Goal: Task Accomplishment & Management: Complete application form

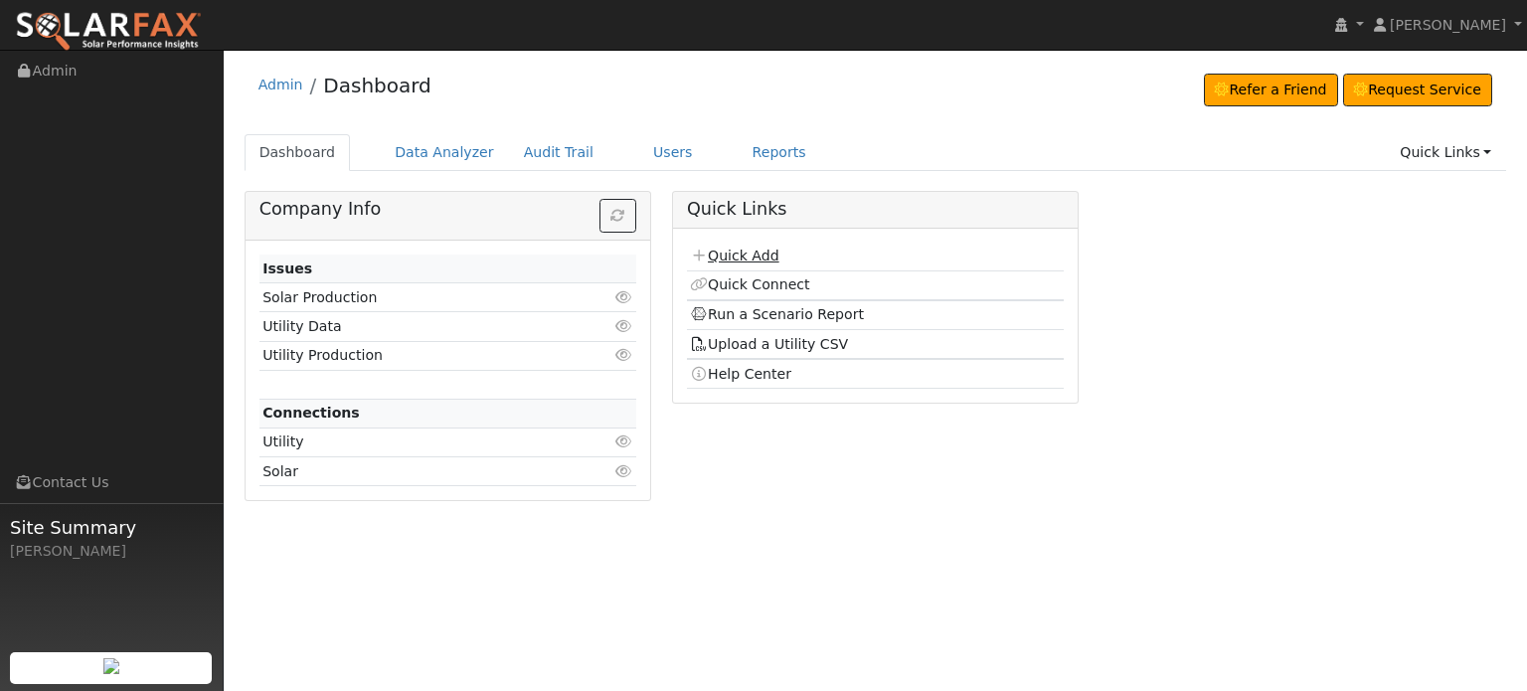
click at [735, 251] on link "Quick Add" at bounding box center [734, 256] width 88 height 16
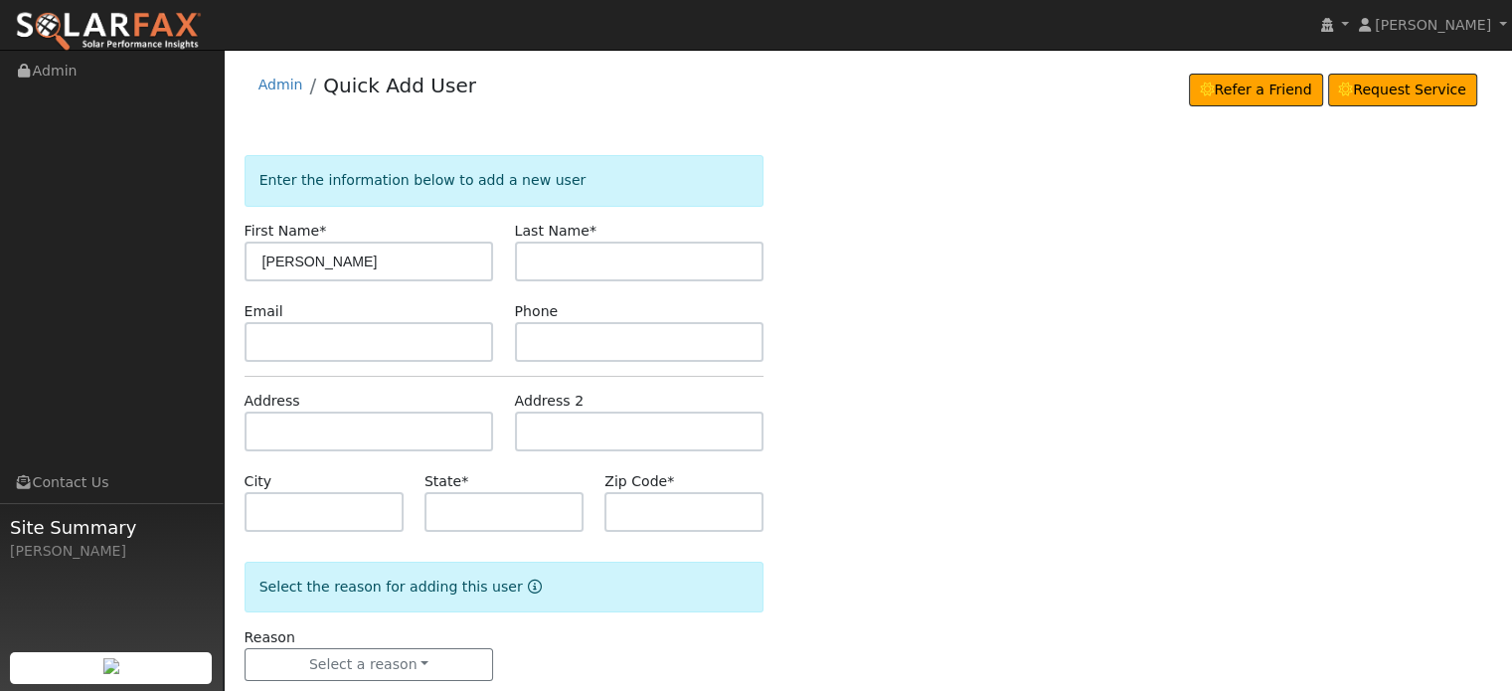
type input "[PERSON_NAME]"
click at [260, 429] on input "text" at bounding box center [370, 432] width 250 height 40
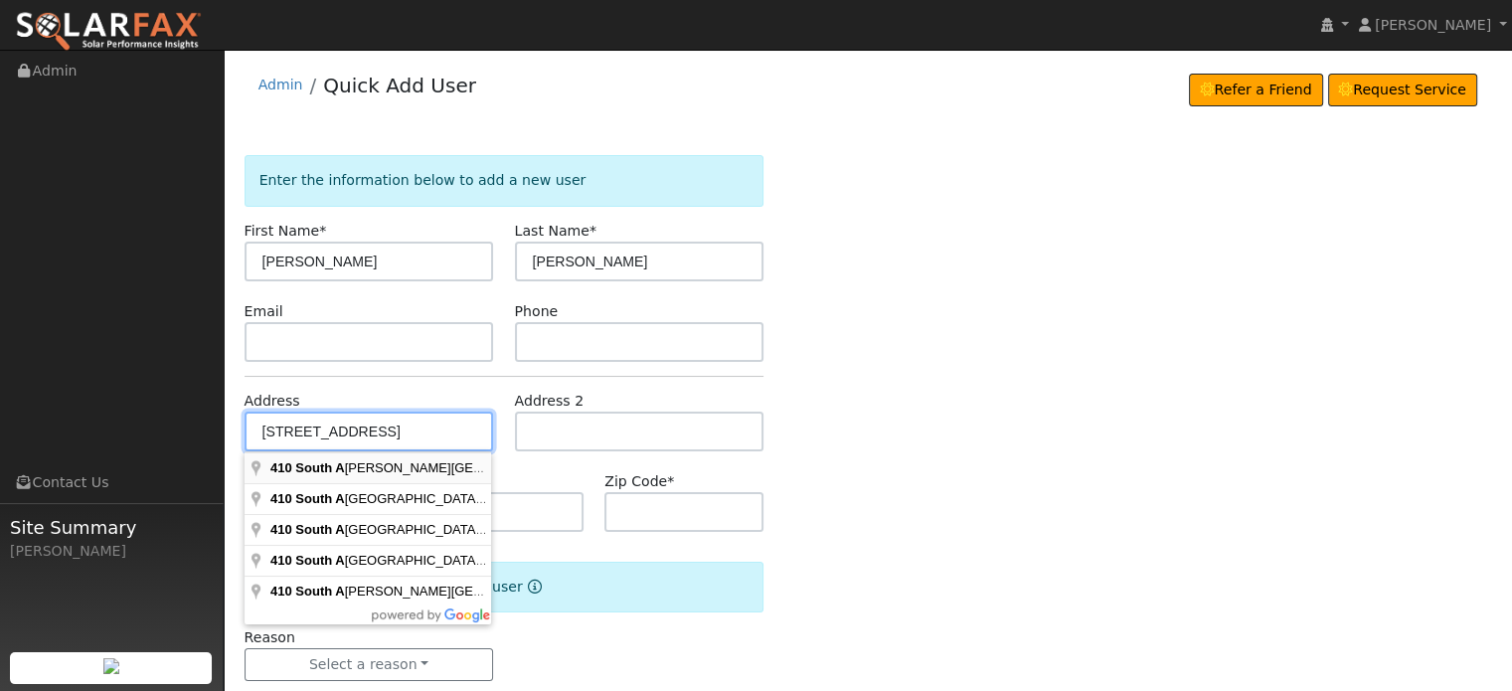
type input "410 South Auburn Street"
type input "Grass Valley"
type input "CA"
type input "95945"
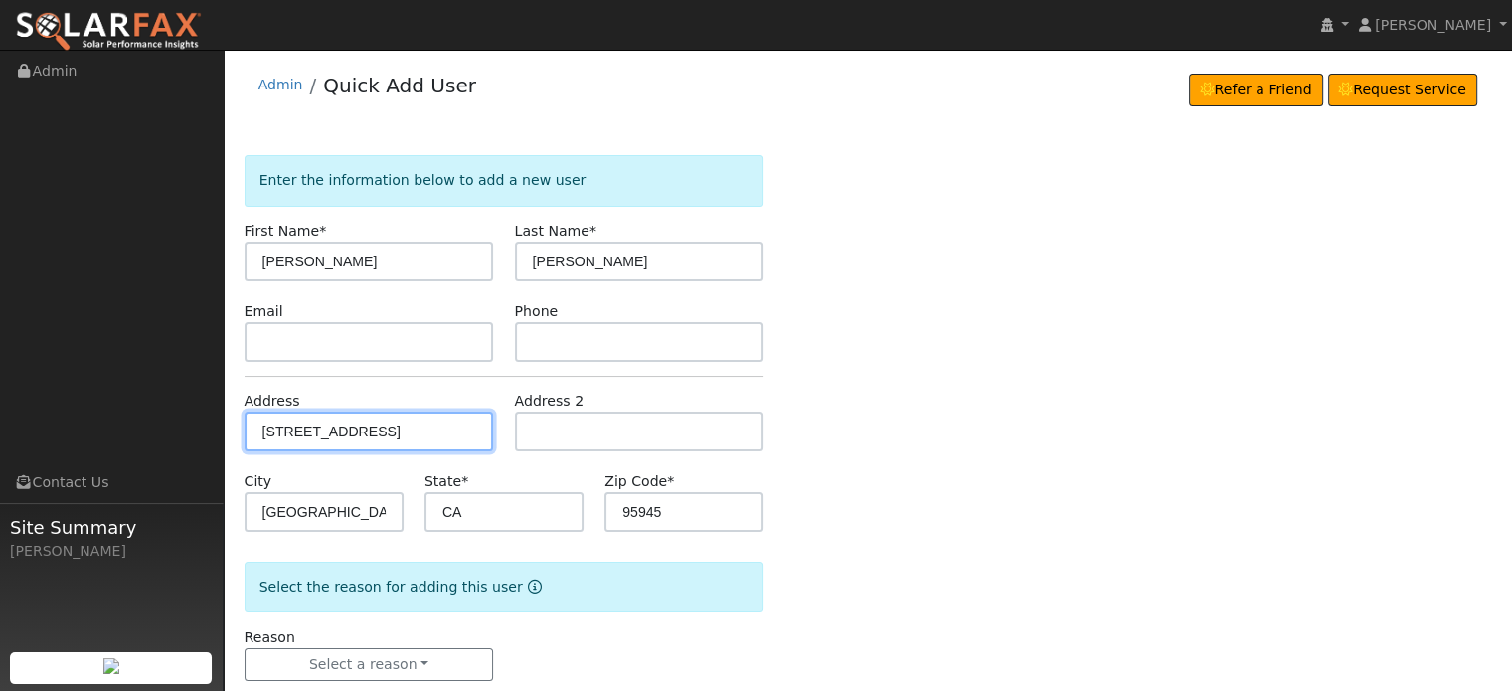
scroll to position [39, 0]
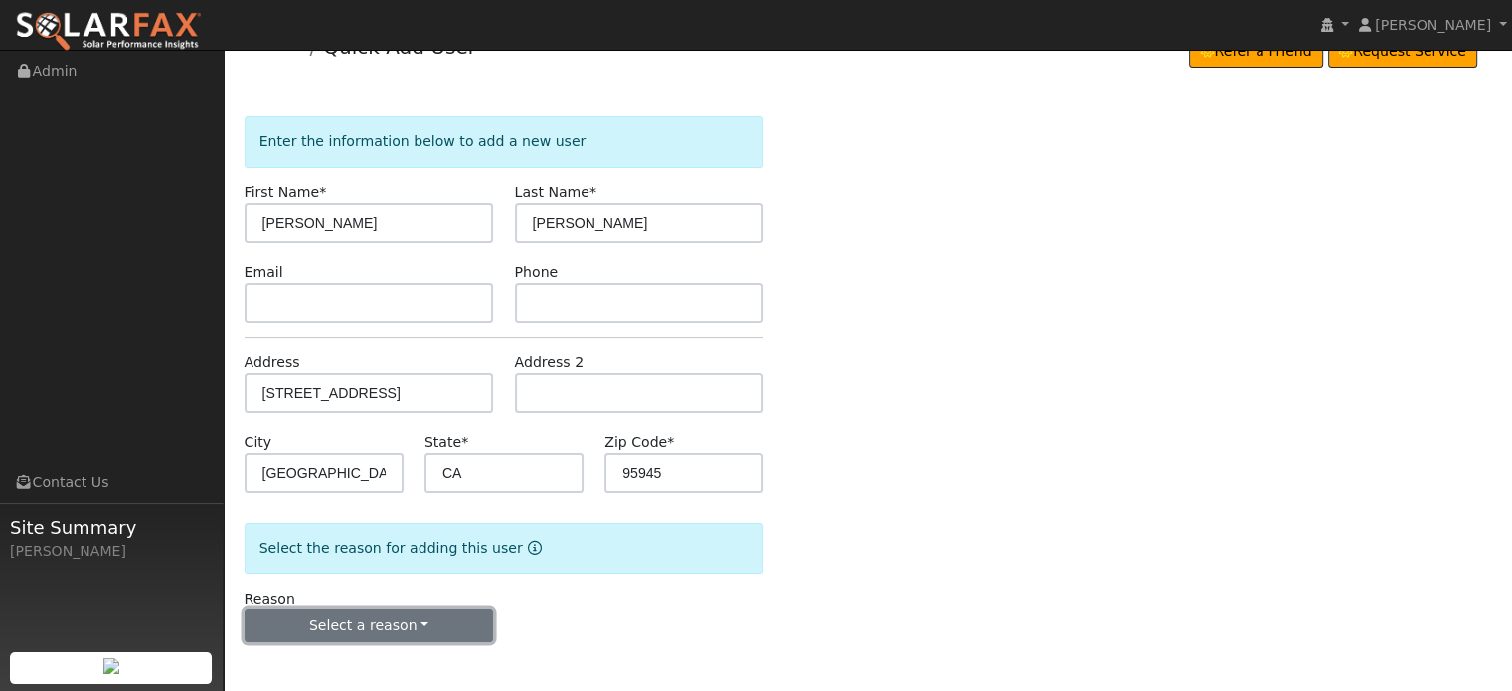
click at [334, 612] on button "Select a reason" at bounding box center [370, 627] width 250 height 34
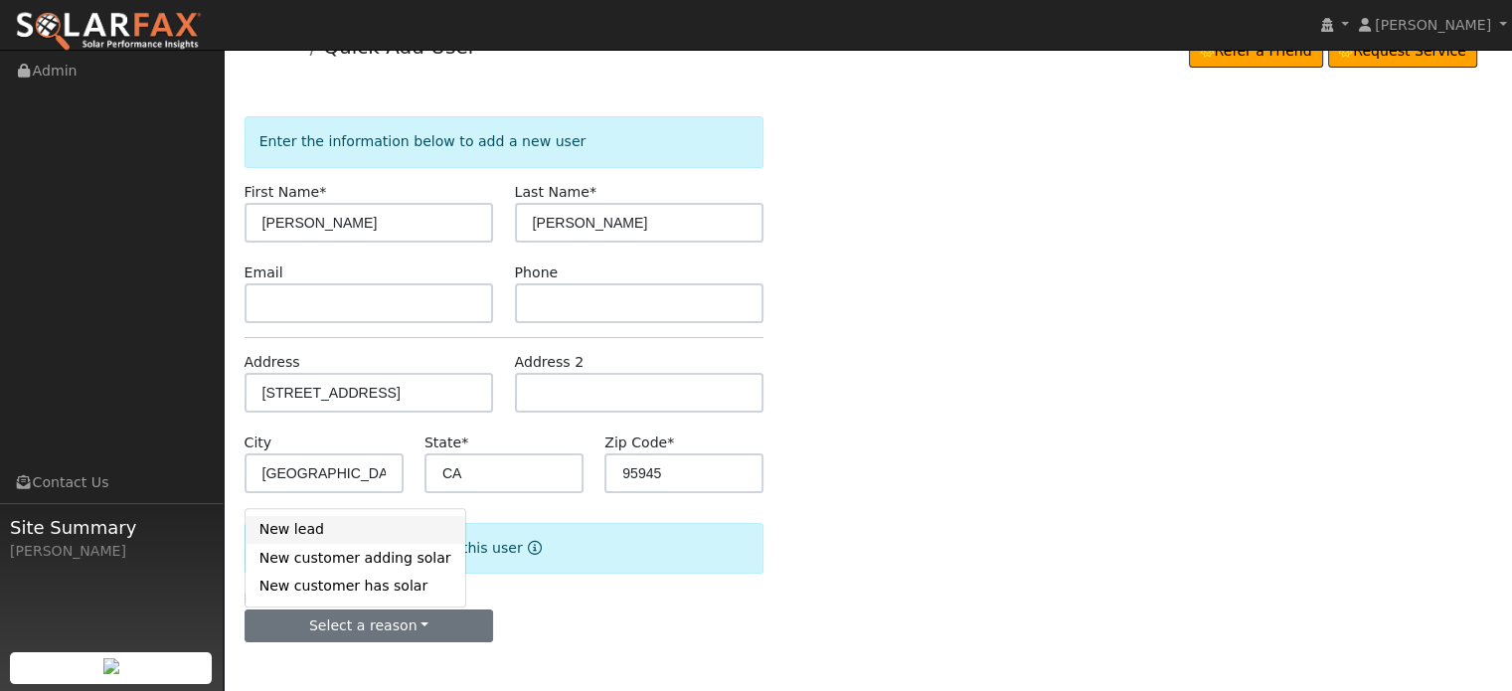
click at [296, 532] on link "New lead" at bounding box center [356, 530] width 220 height 28
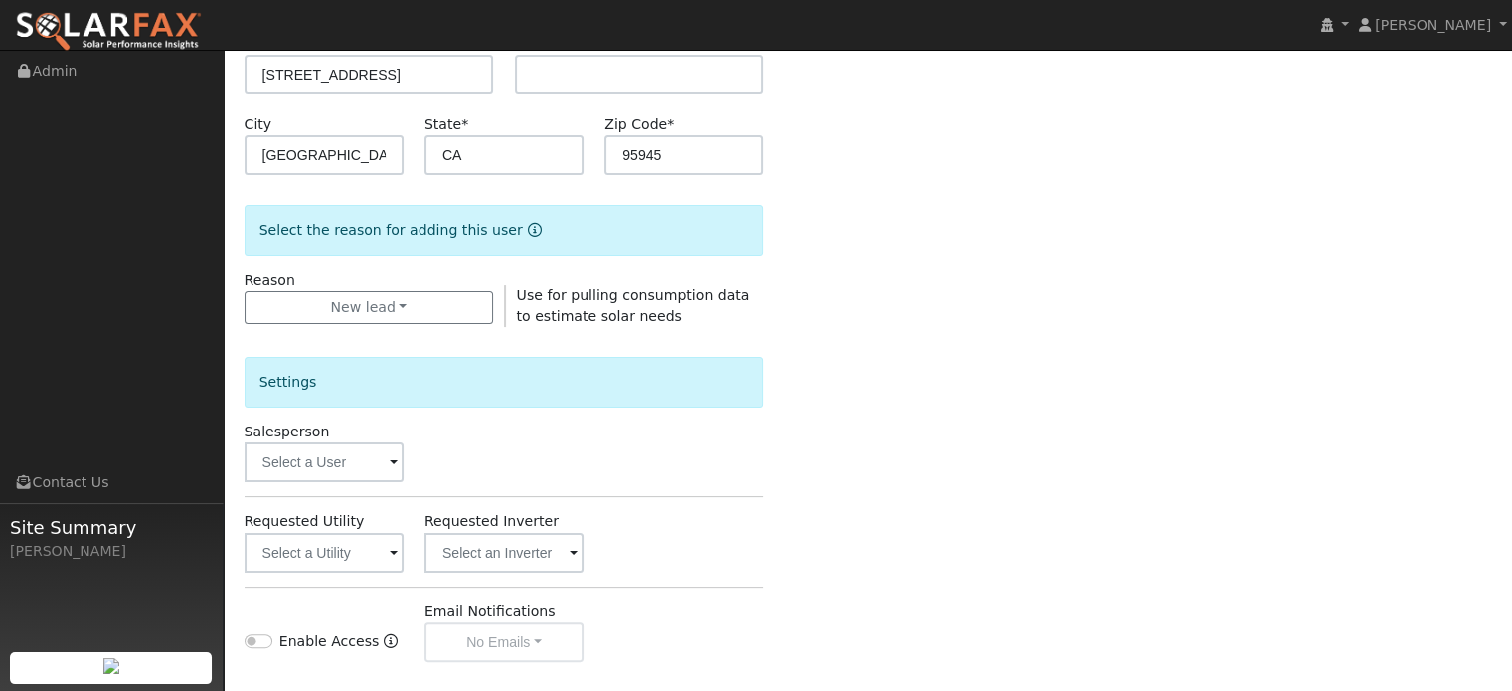
scroll to position [594, 0]
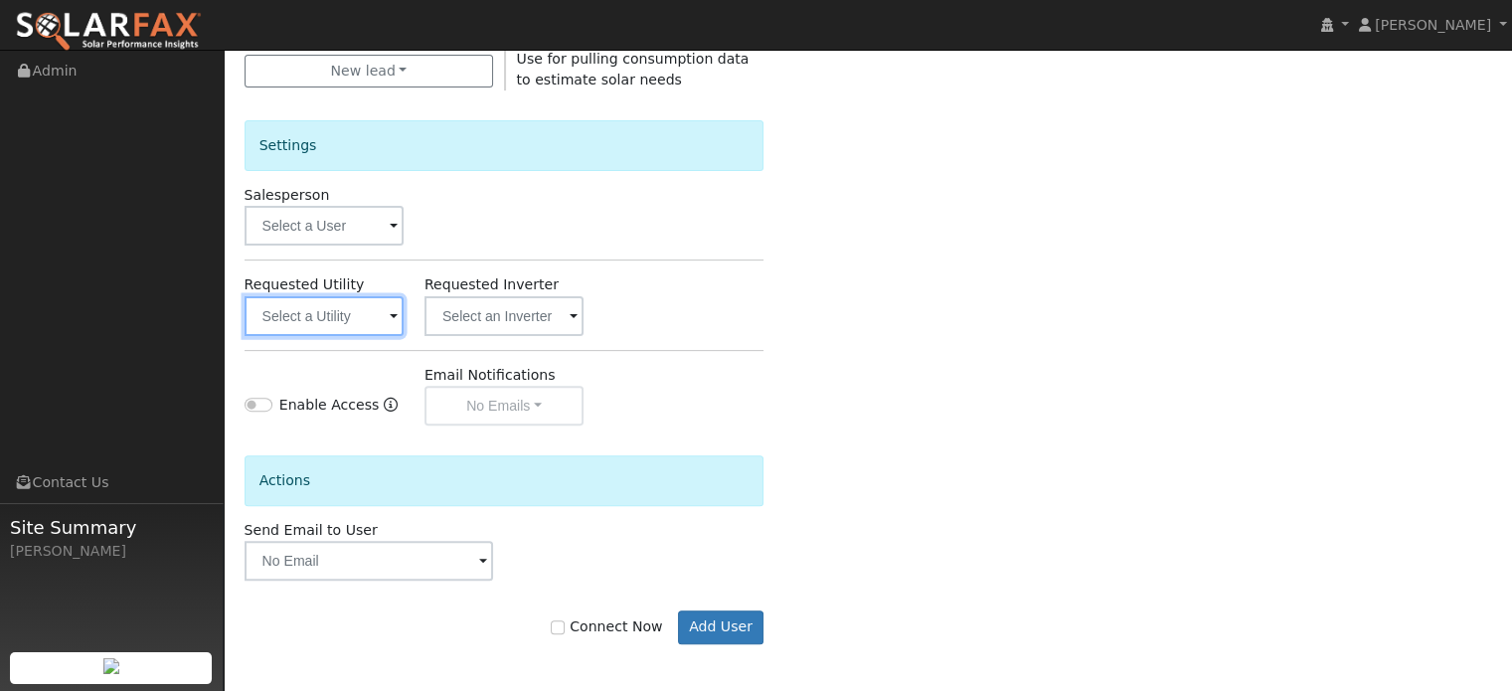
click at [297, 317] on input "text" at bounding box center [324, 316] width 159 height 40
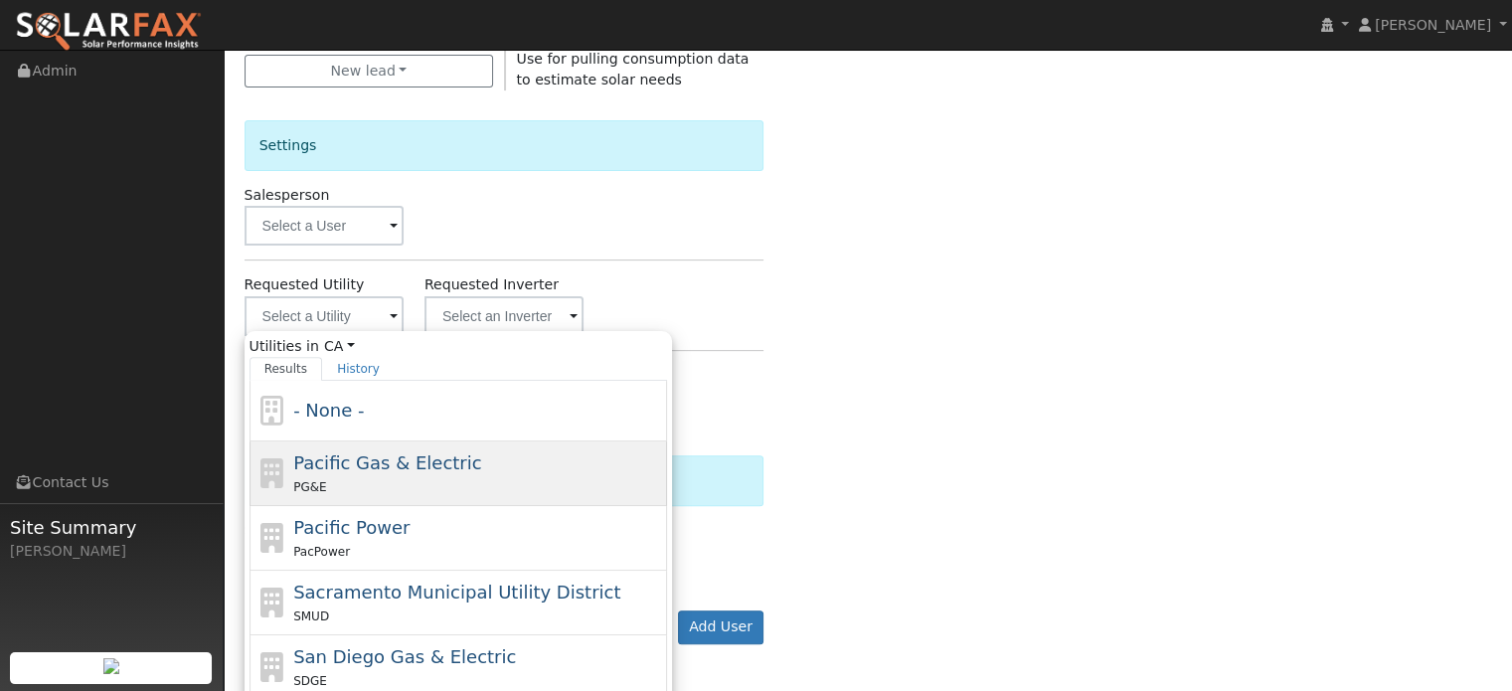
click at [310, 460] on span "Pacific Gas & Electric" at bounding box center [387, 462] width 188 height 21
type input "Pacific Gas & Electric"
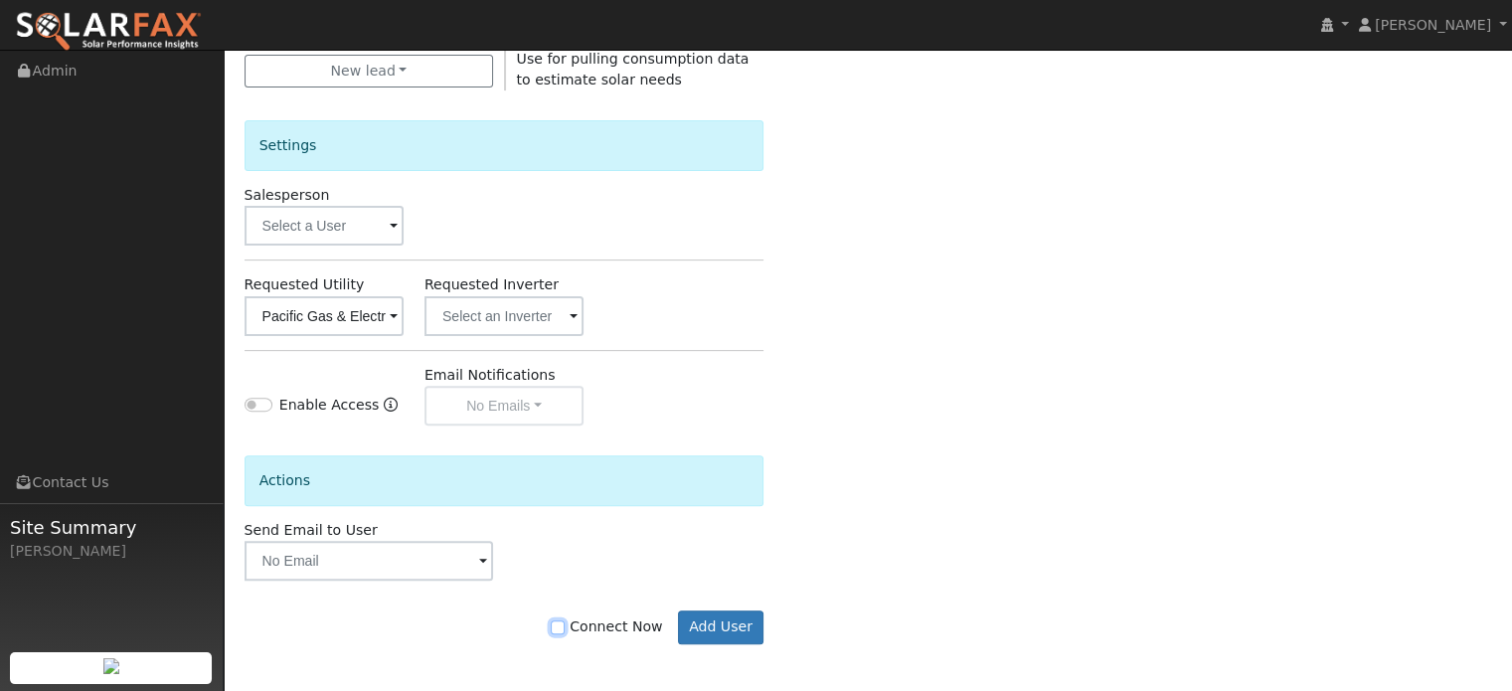
click at [565, 624] on input "Connect Now" at bounding box center [558, 627] width 14 height 14
checkbox input "true"
click at [720, 623] on button "Add User" at bounding box center [721, 628] width 87 height 34
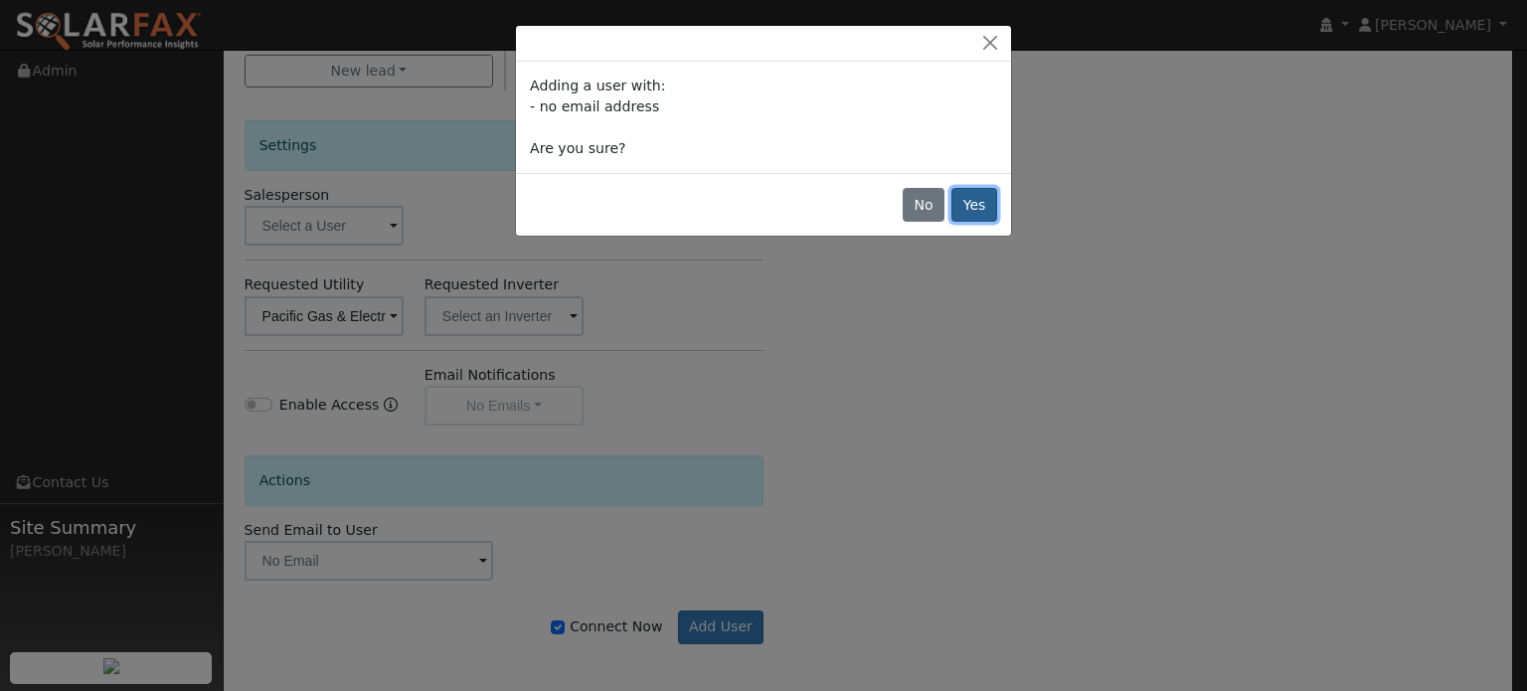
click at [978, 212] on button "Yes" at bounding box center [975, 205] width 46 height 34
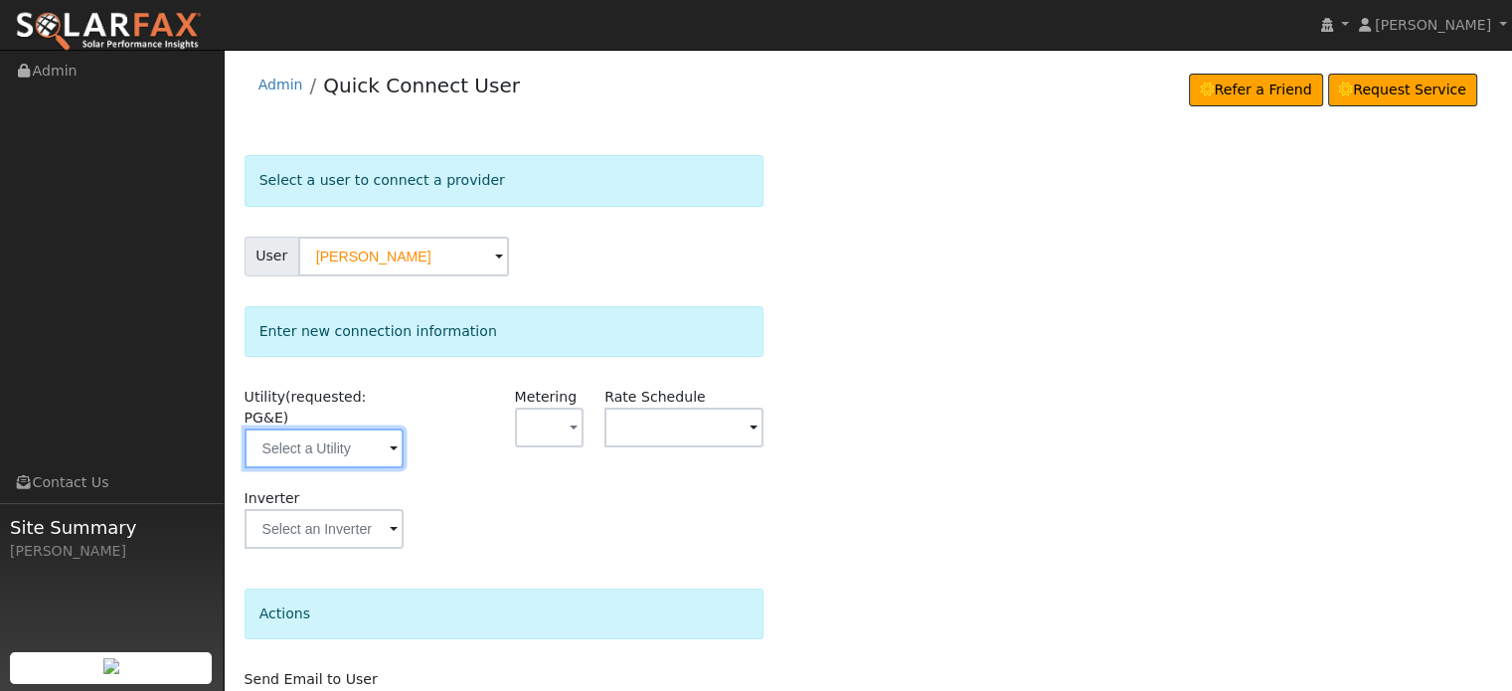
click at [346, 442] on input "text" at bounding box center [324, 449] width 159 height 40
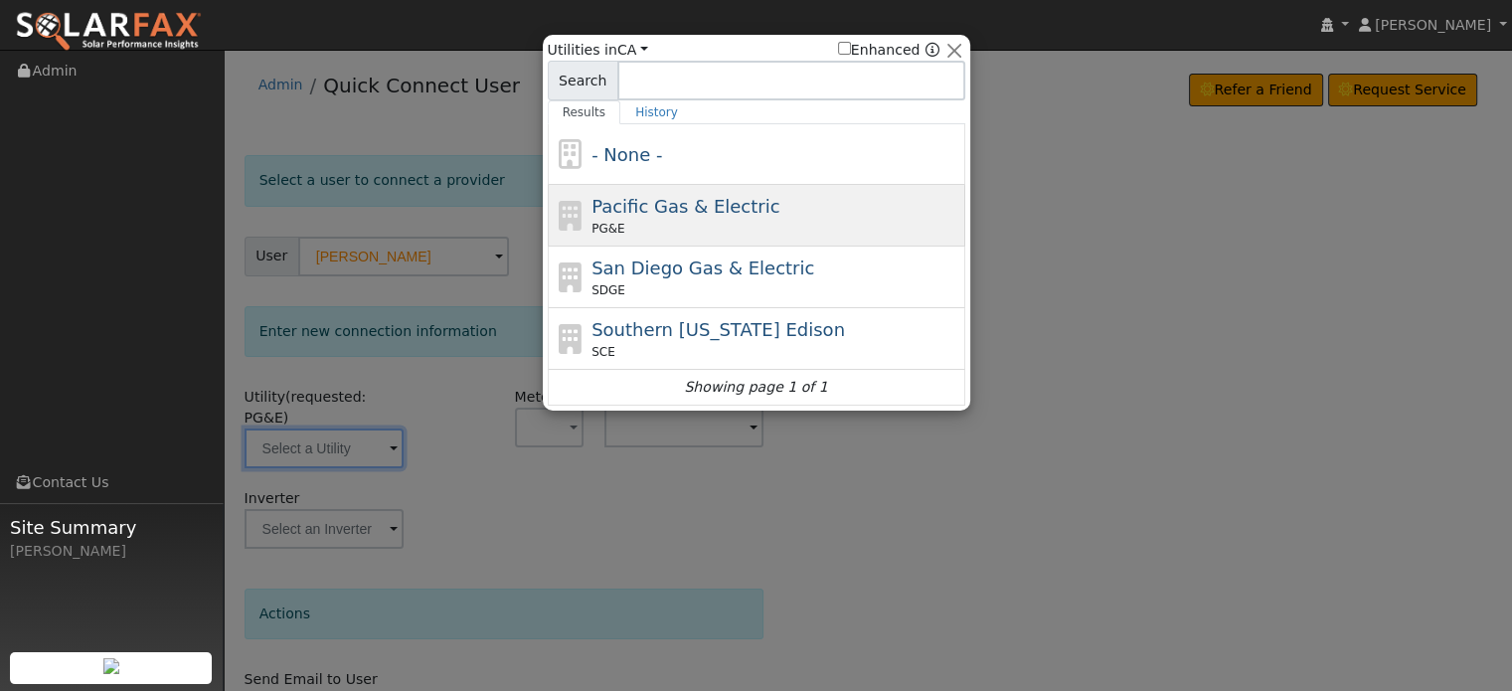
click at [571, 228] on icon at bounding box center [571, 216] width 34 height 30
type input "PG&E"
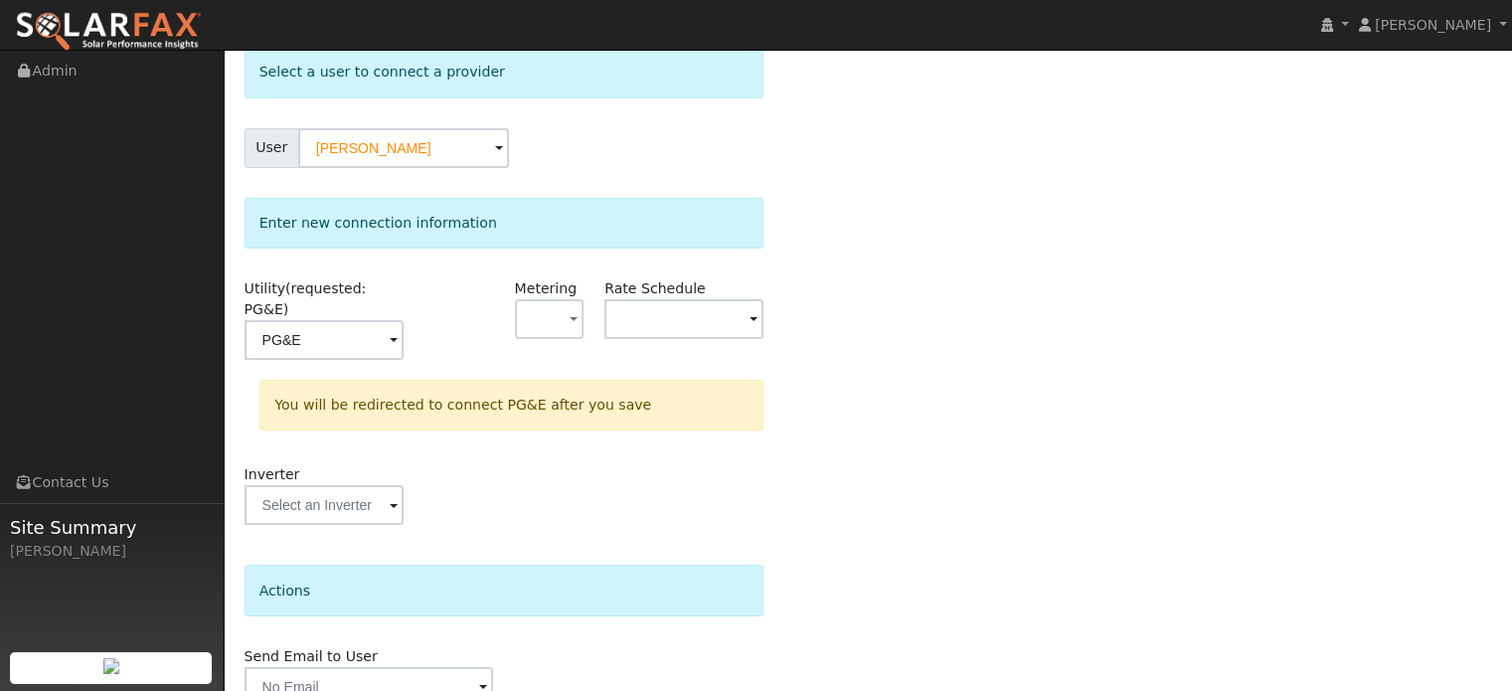
scroll to position [184, 0]
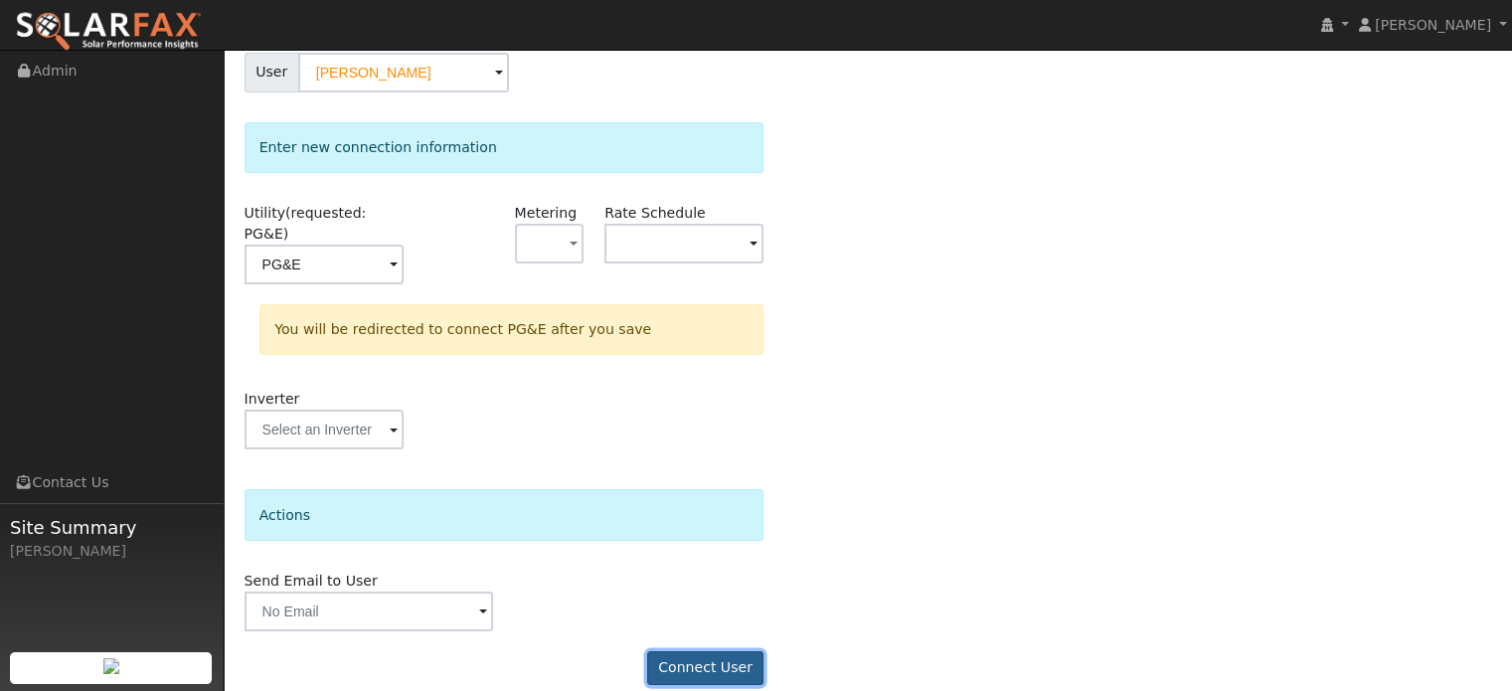
click at [708, 651] on button "Connect User" at bounding box center [705, 668] width 117 height 34
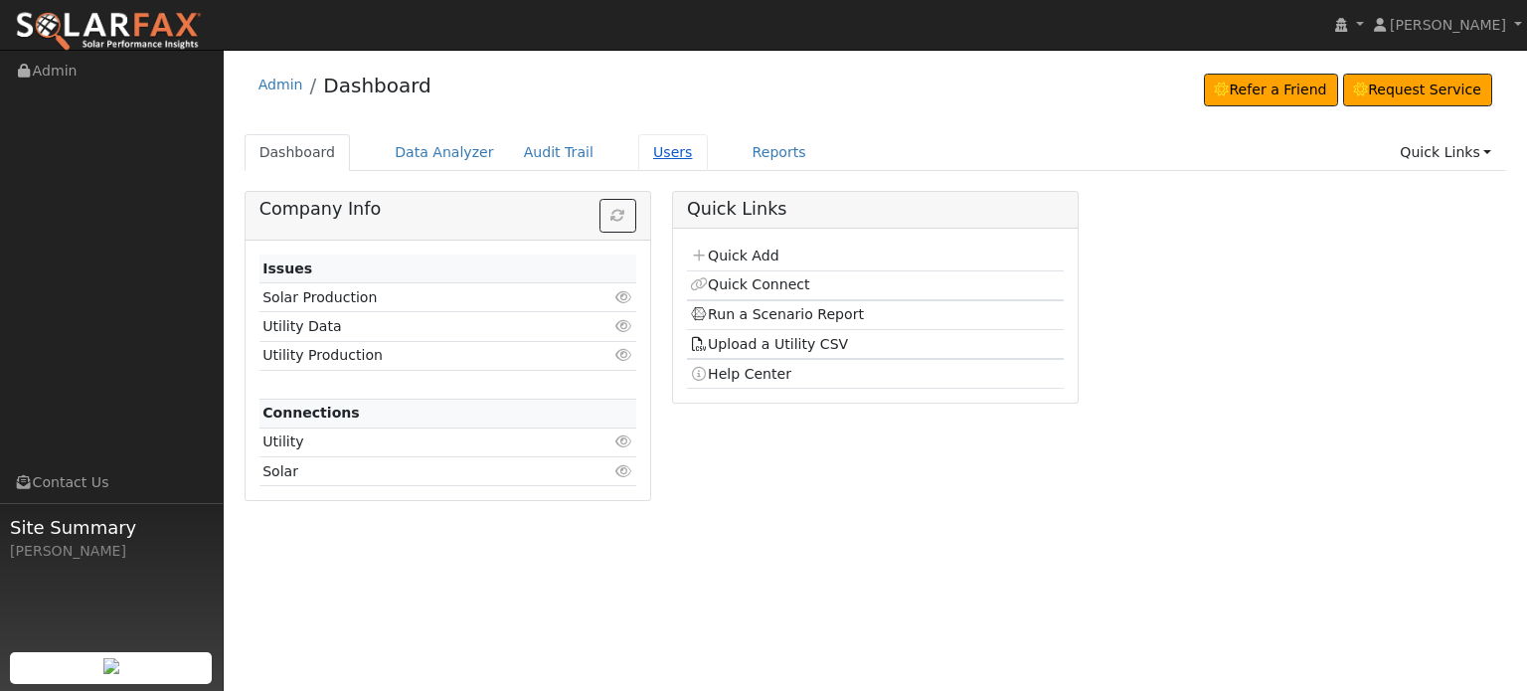
click at [638, 149] on link "Users" at bounding box center [673, 152] width 70 height 37
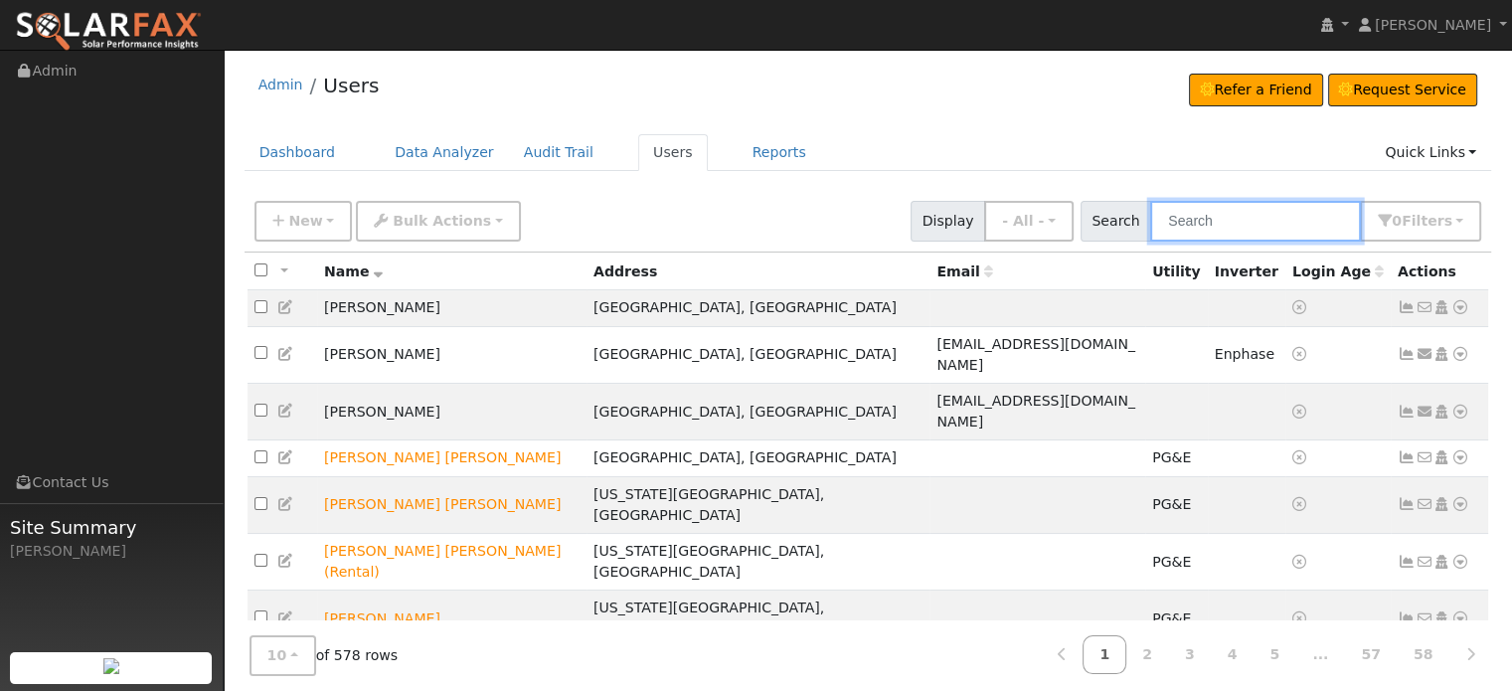
click at [1231, 218] on input "text" at bounding box center [1255, 221] width 211 height 41
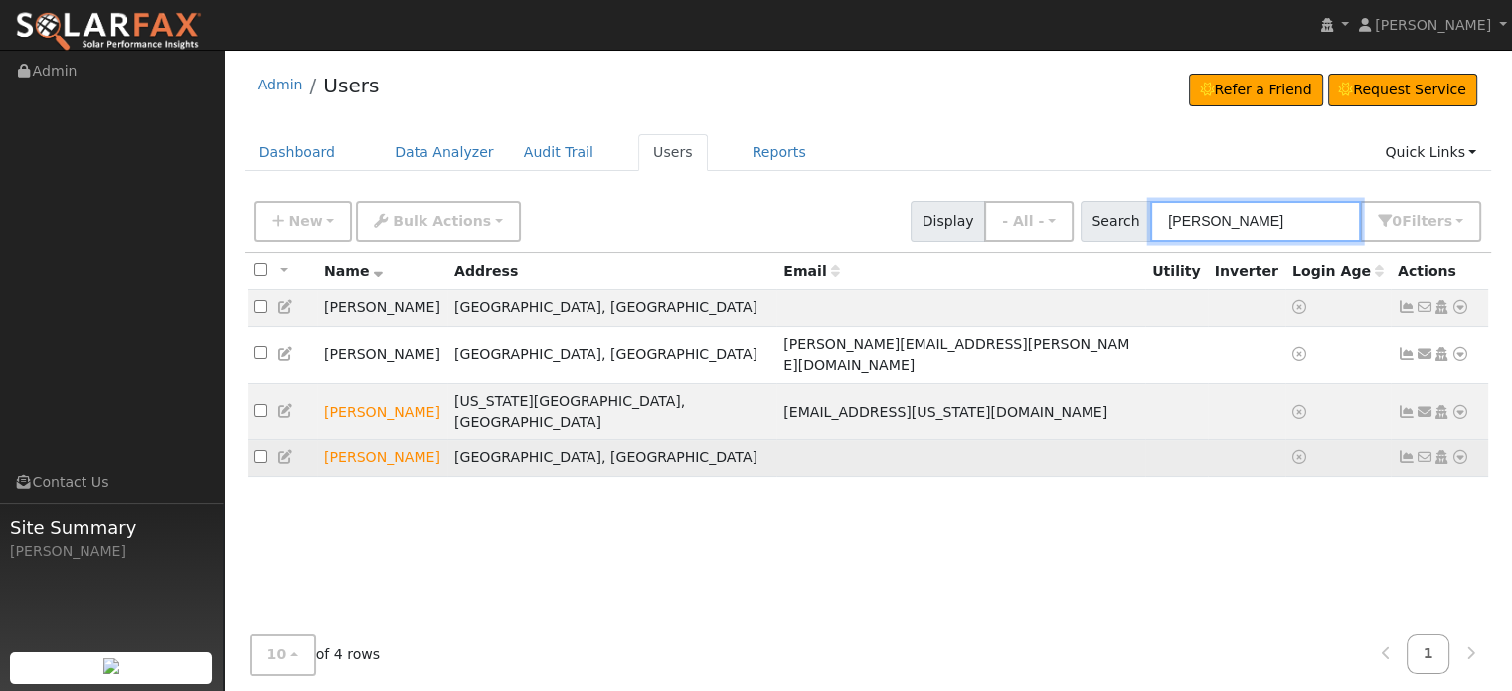
type input "lynn"
click at [1399, 450] on icon at bounding box center [1407, 457] width 18 height 14
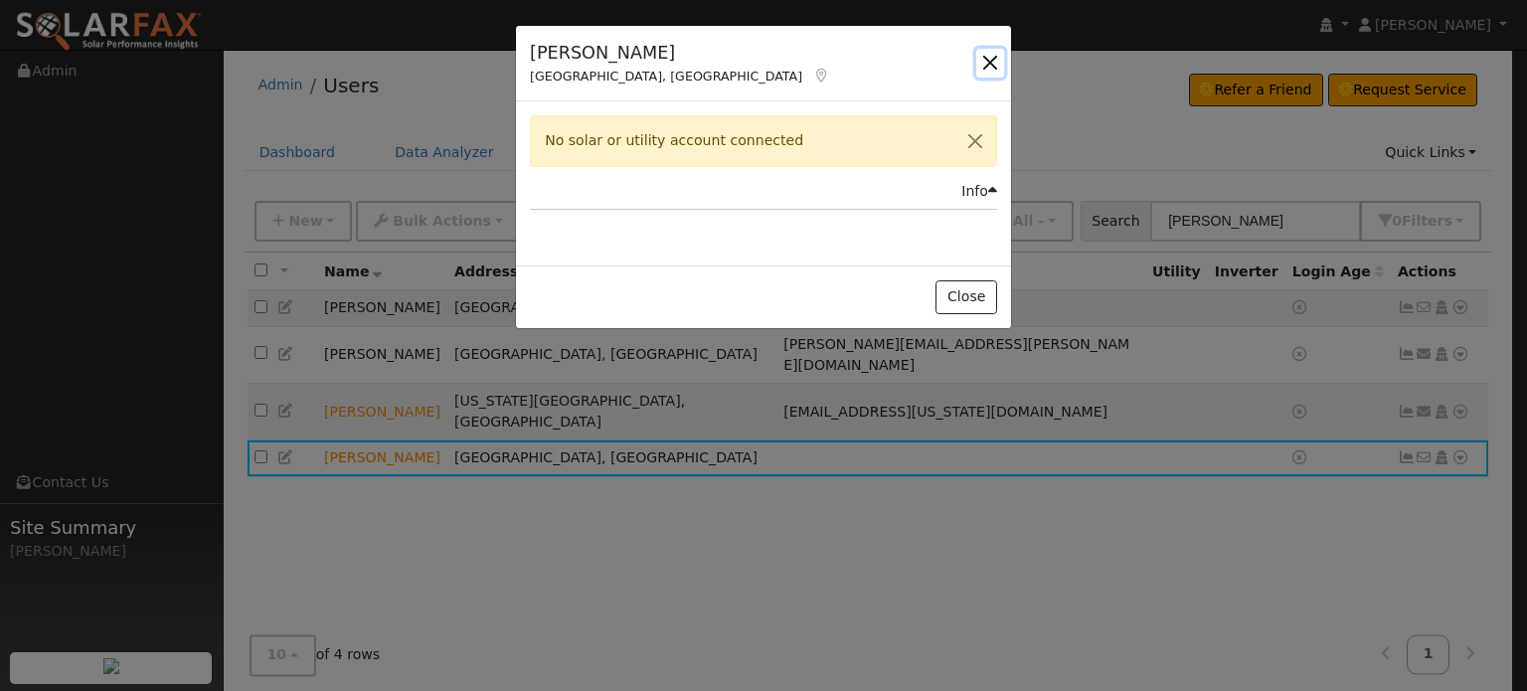
click at [991, 61] on button "button" at bounding box center [990, 63] width 28 height 28
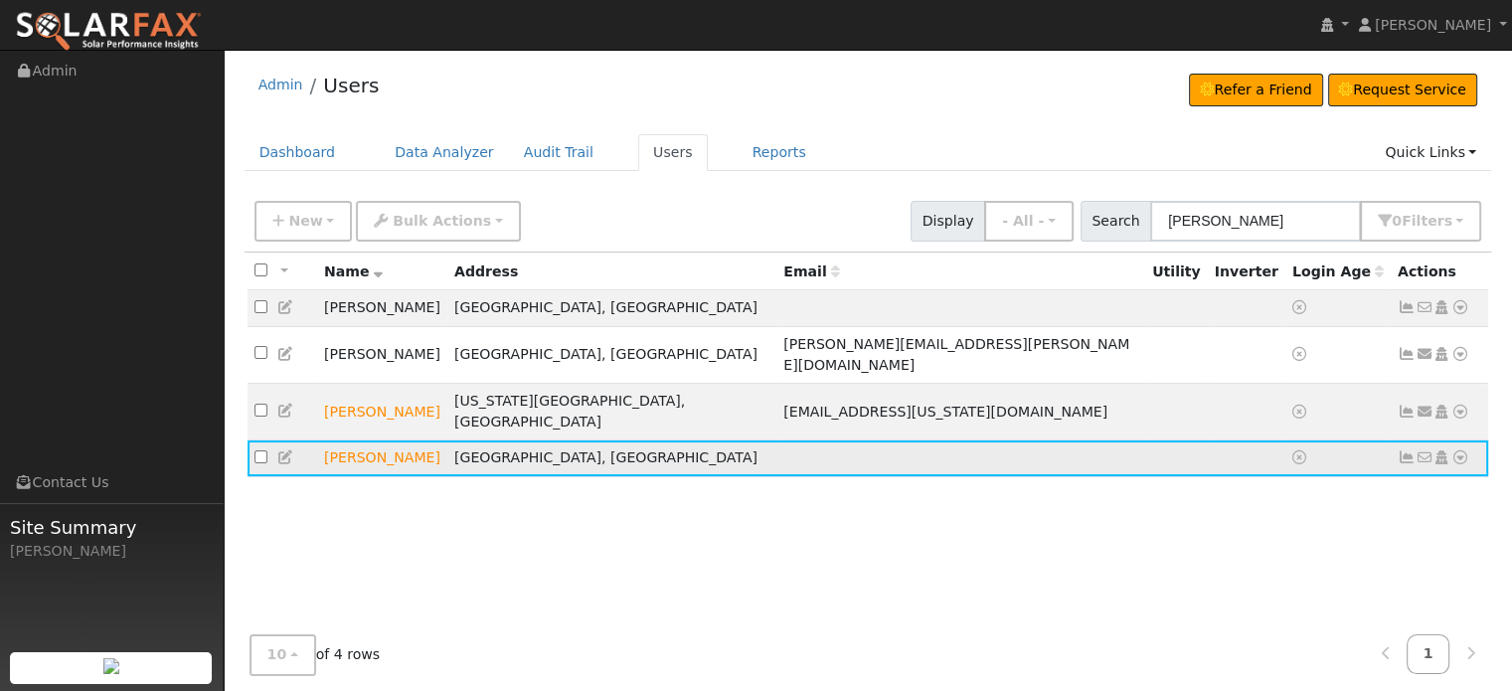
click at [1471, 440] on td "No email address Send Email... Copy a Link Reset Password Open Access Data Anal…" at bounding box center [1440, 458] width 98 height 37
click at [1455, 450] on icon at bounding box center [1461, 457] width 18 height 14
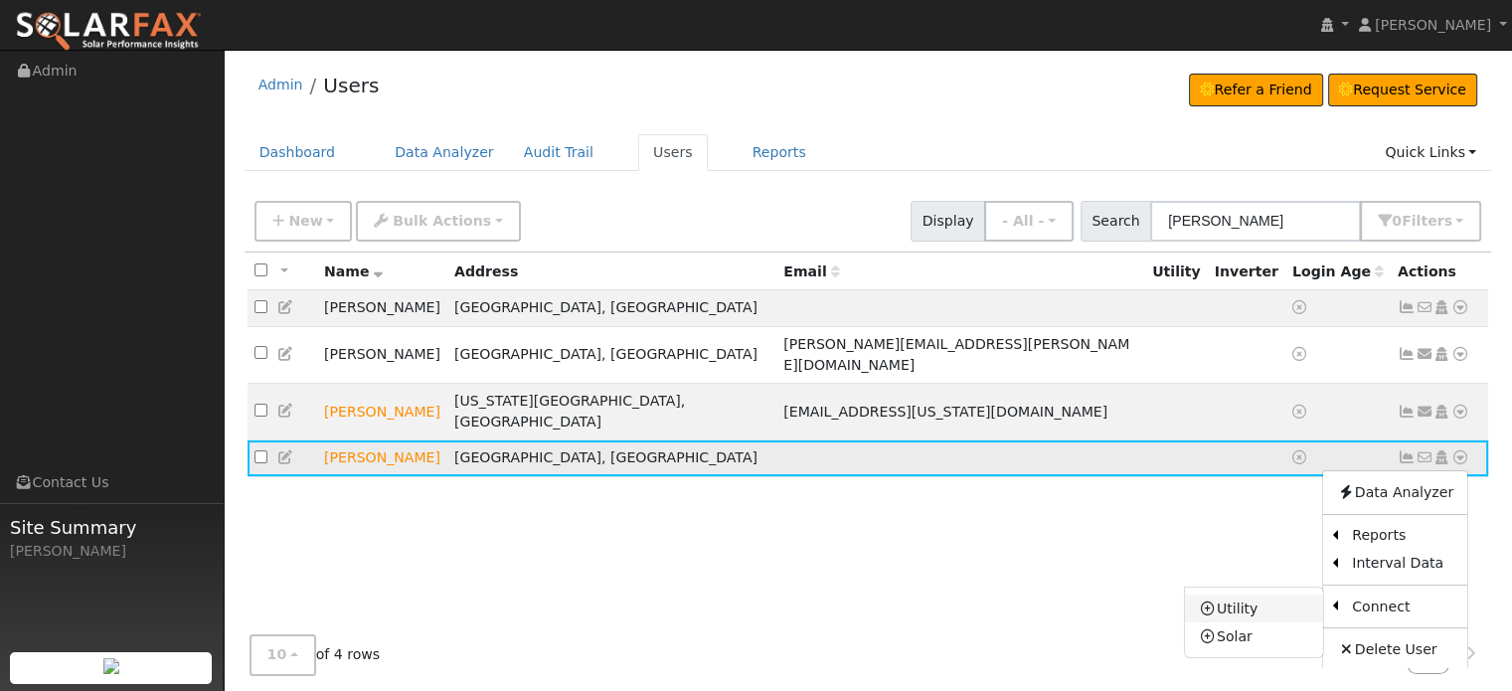
click at [1243, 595] on link "Utility" at bounding box center [1254, 609] width 138 height 28
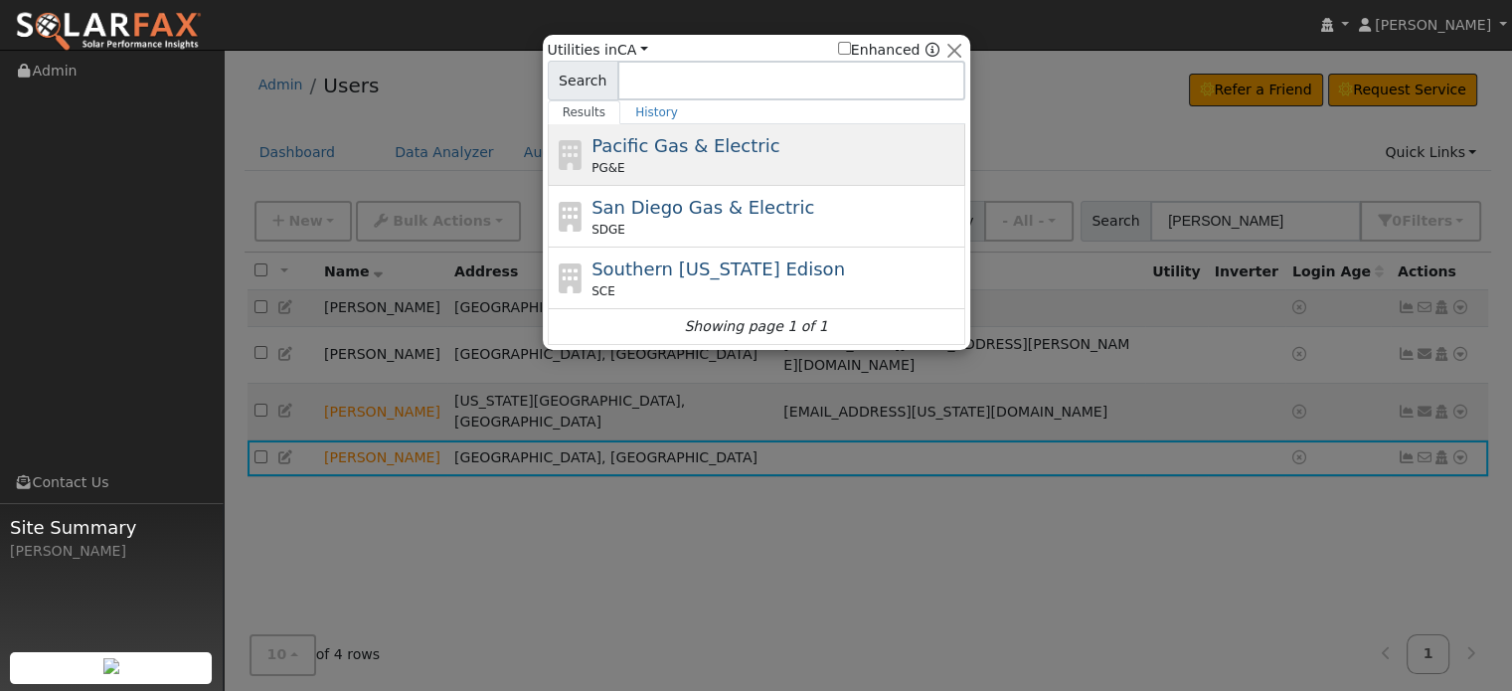
click at [686, 151] on span "Pacific Gas & Electric" at bounding box center [686, 145] width 188 height 21
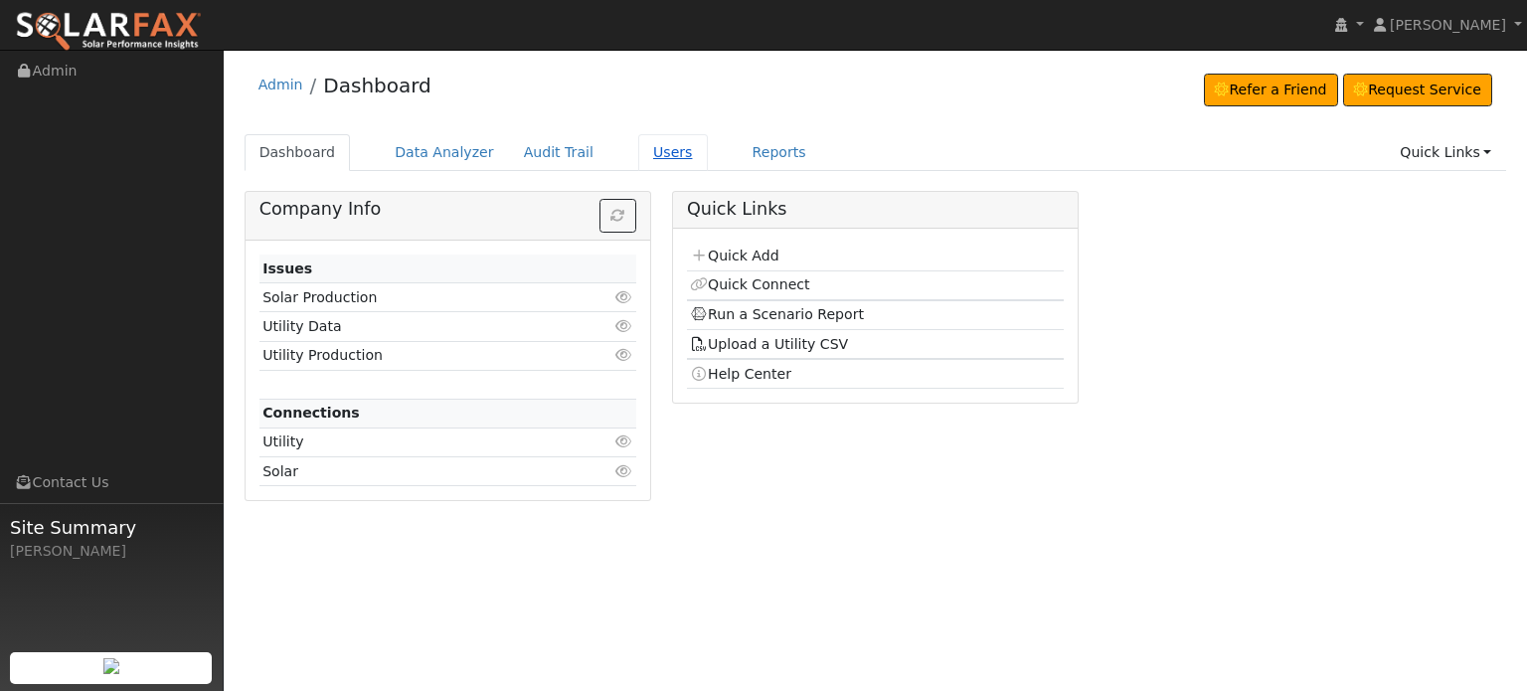
click at [645, 154] on link "Users" at bounding box center [673, 152] width 70 height 37
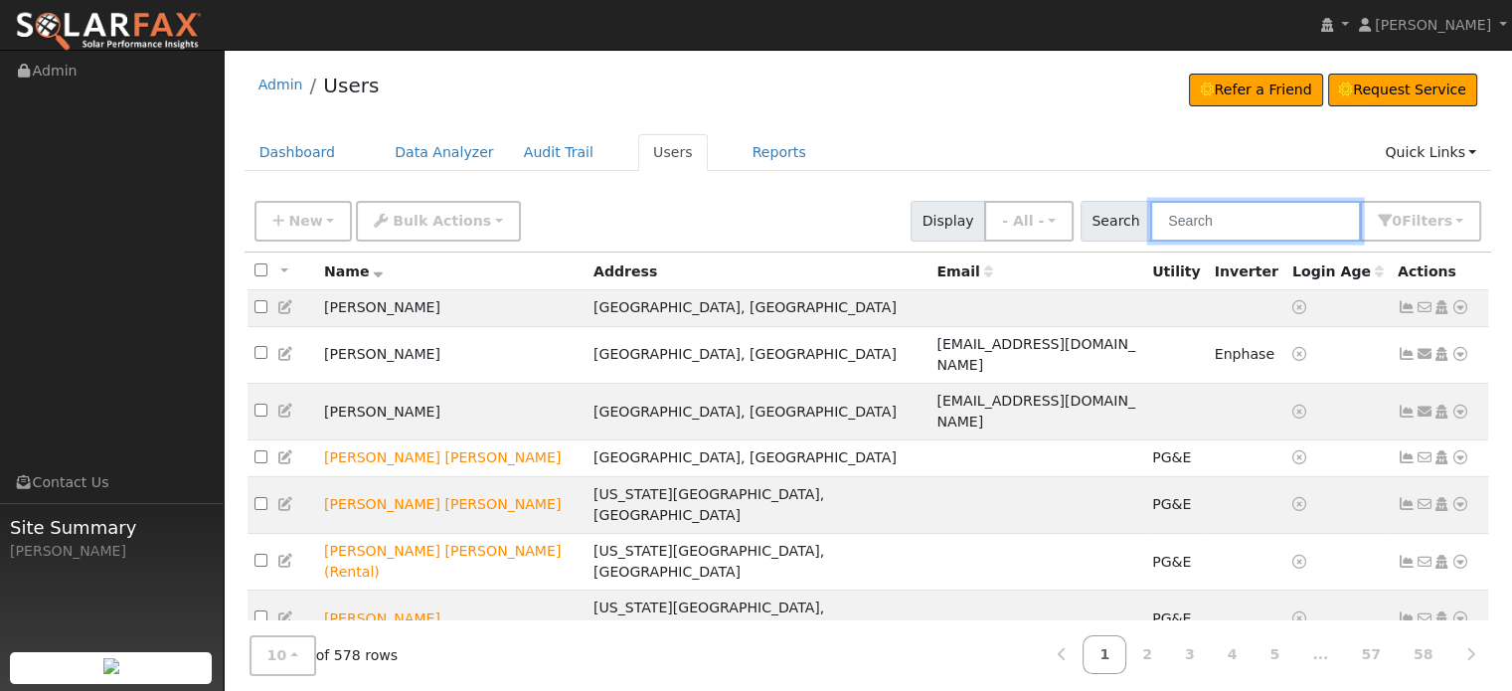
click at [1312, 211] on input "text" at bounding box center [1255, 221] width 211 height 41
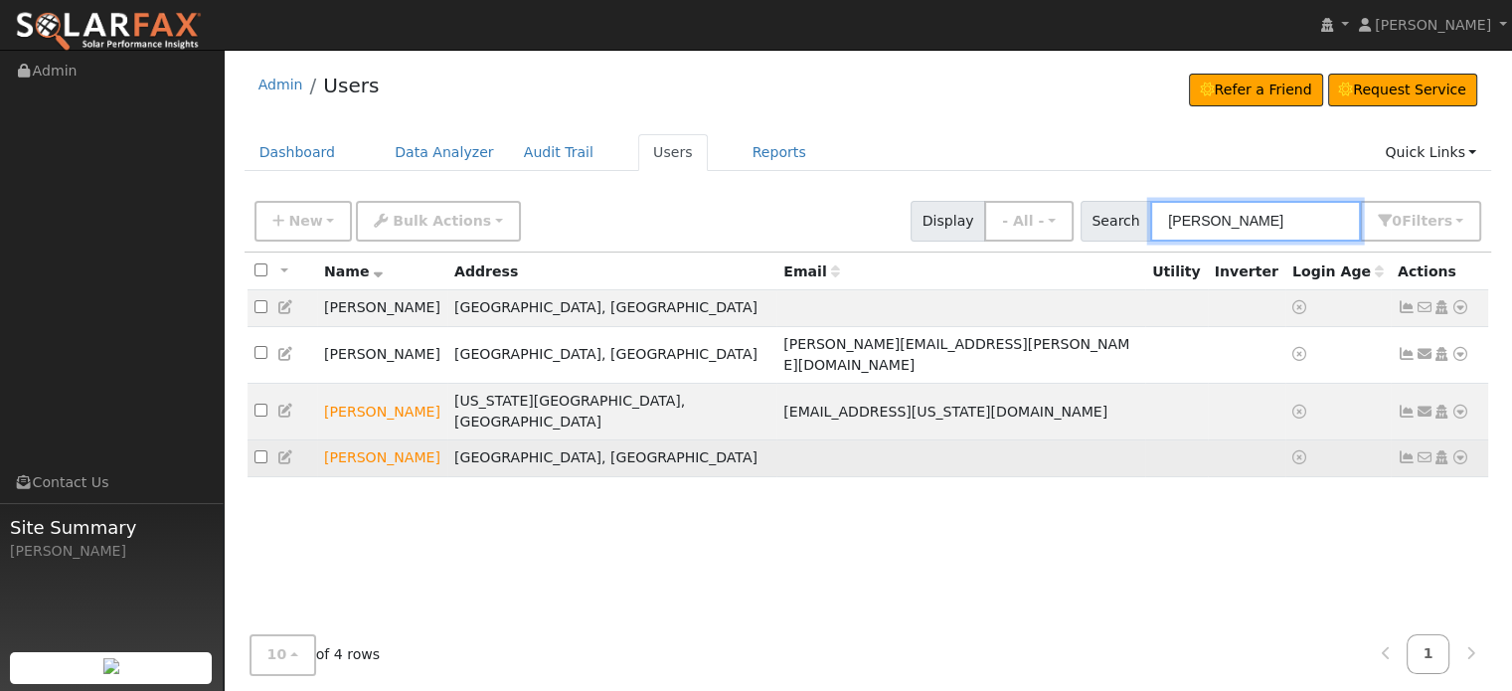
type input "lynn"
click at [1462, 450] on icon at bounding box center [1461, 457] width 18 height 14
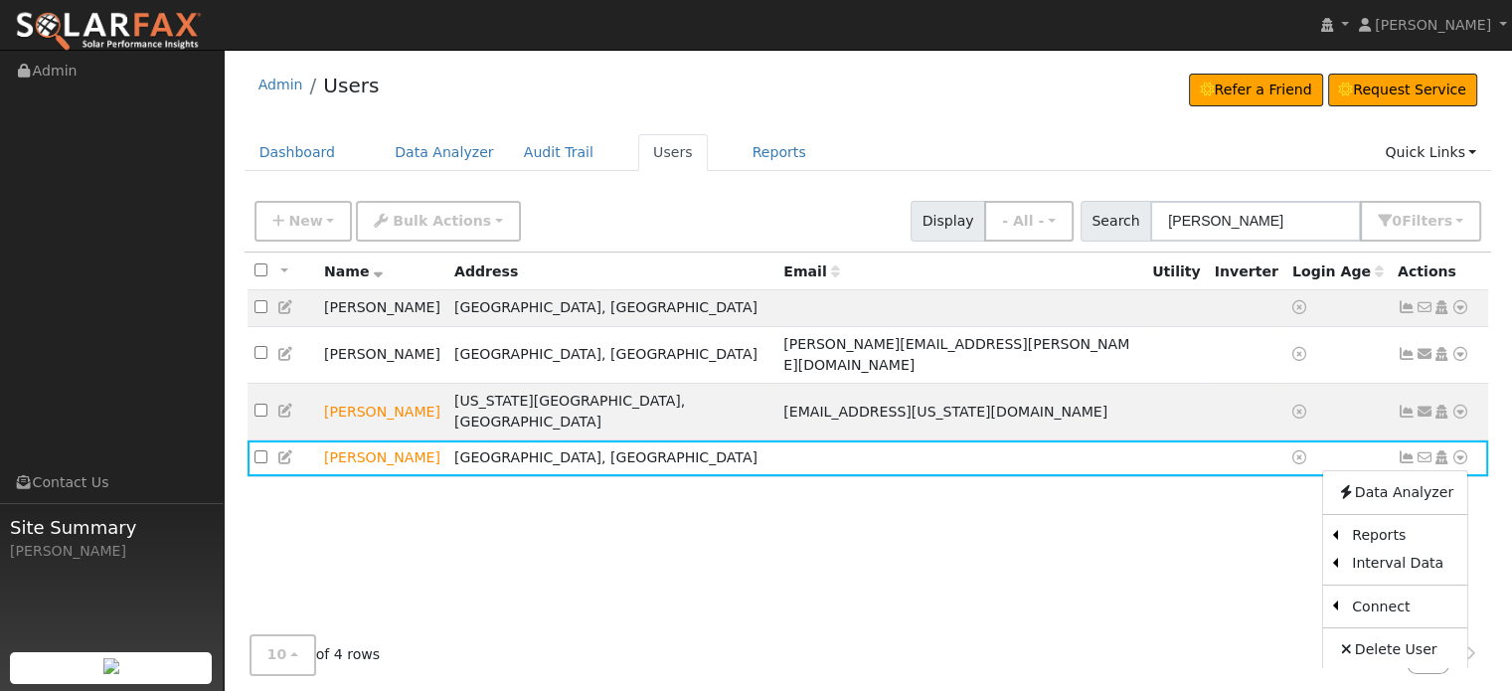
click at [0, 0] on link "Utility" at bounding box center [0, 0] width 0 height 0
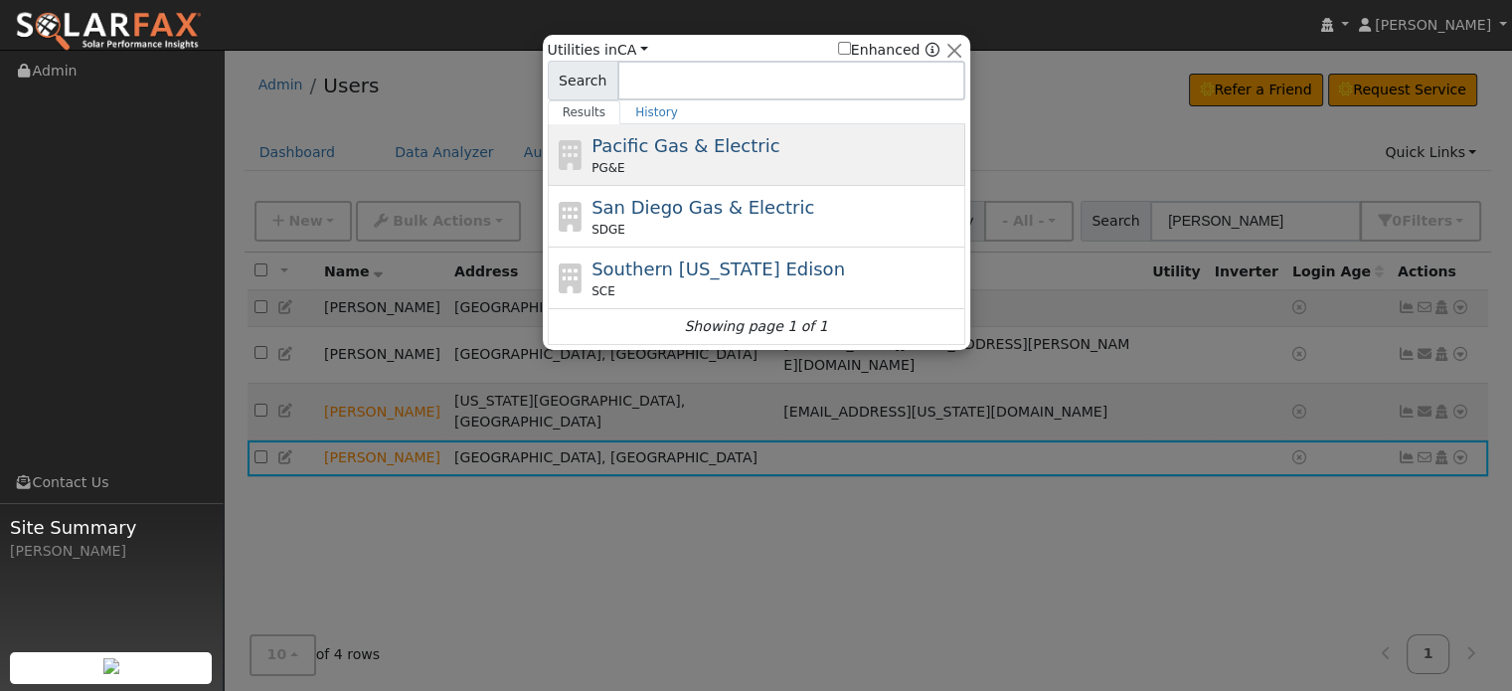
click at [643, 149] on span "Pacific Gas & Electric" at bounding box center [686, 145] width 188 height 21
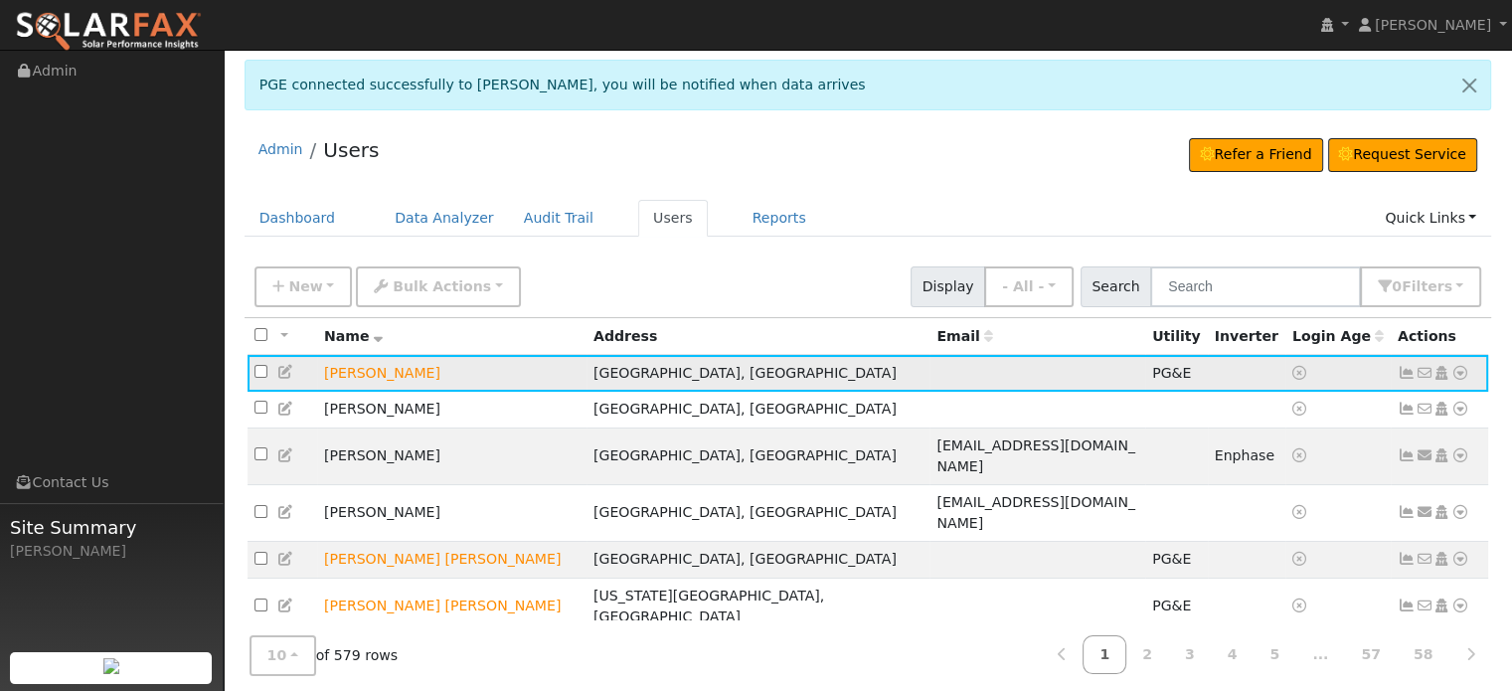
click at [1401, 373] on icon at bounding box center [1407, 373] width 18 height 14
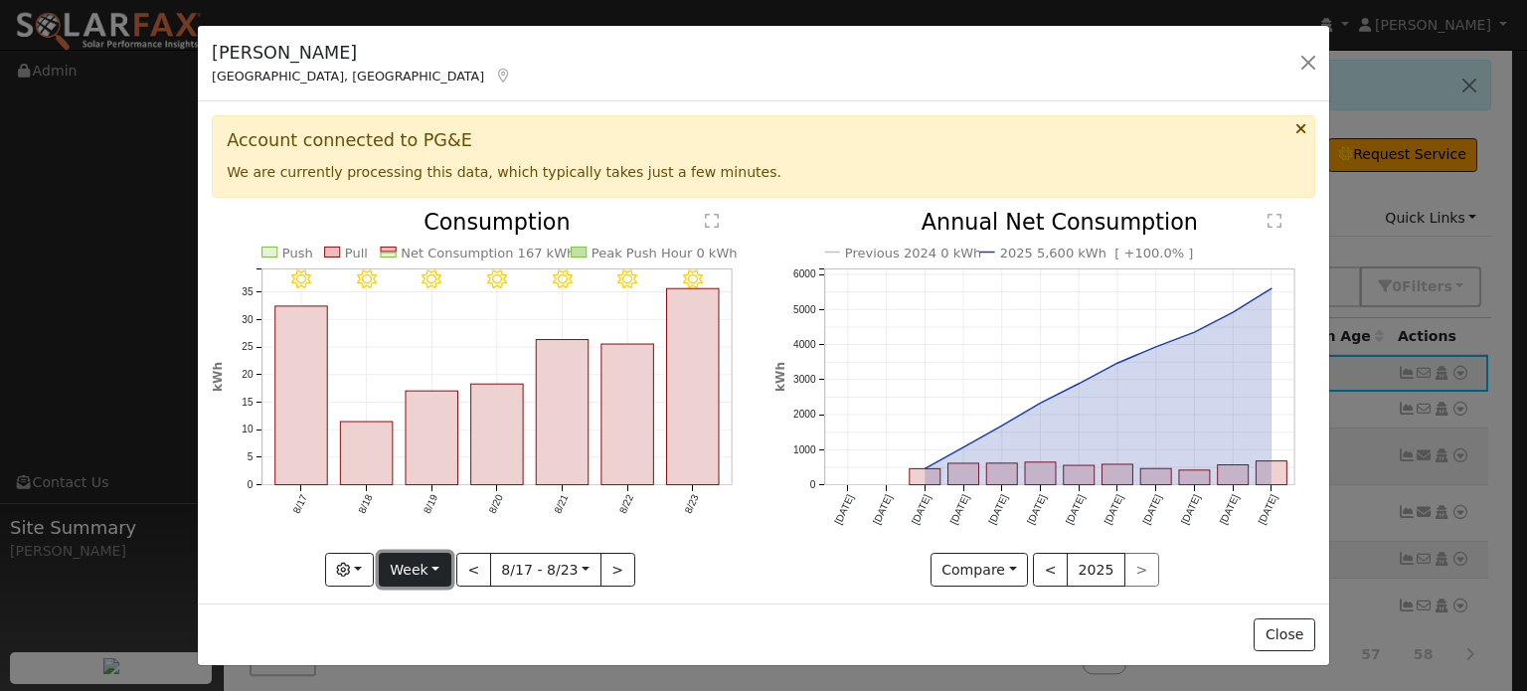
click at [430, 557] on button "Week" at bounding box center [415, 570] width 73 height 34
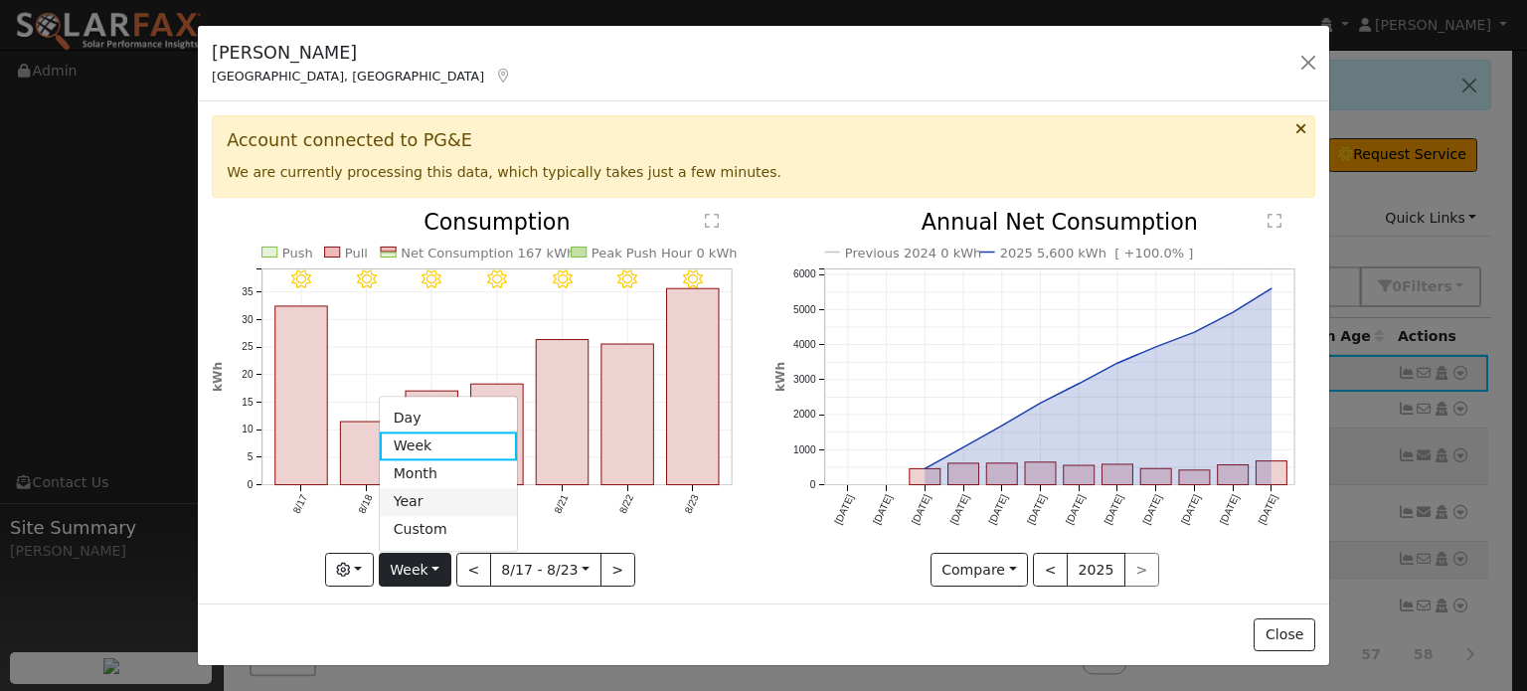
click at [416, 495] on link "Year" at bounding box center [449, 502] width 138 height 28
type input "[DATE]"
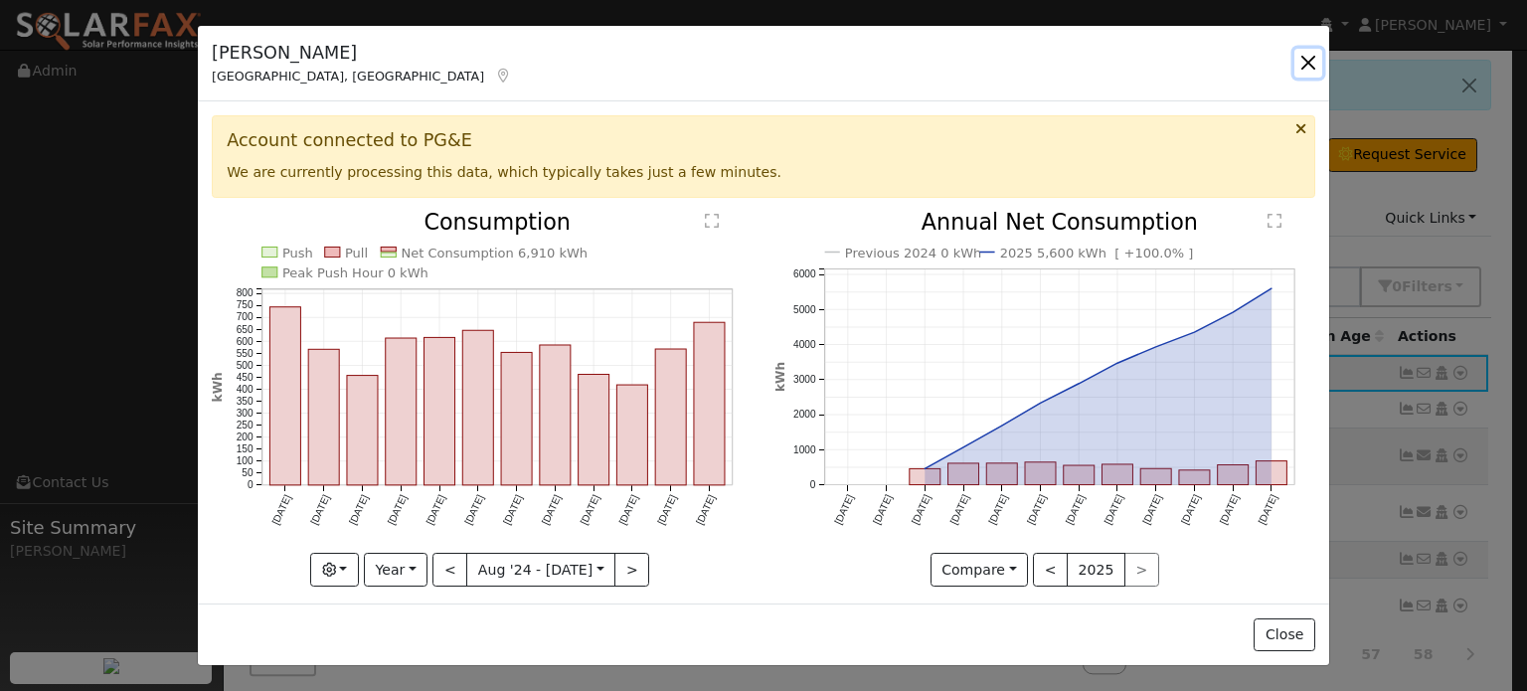
click at [1311, 64] on button "button" at bounding box center [1309, 63] width 28 height 28
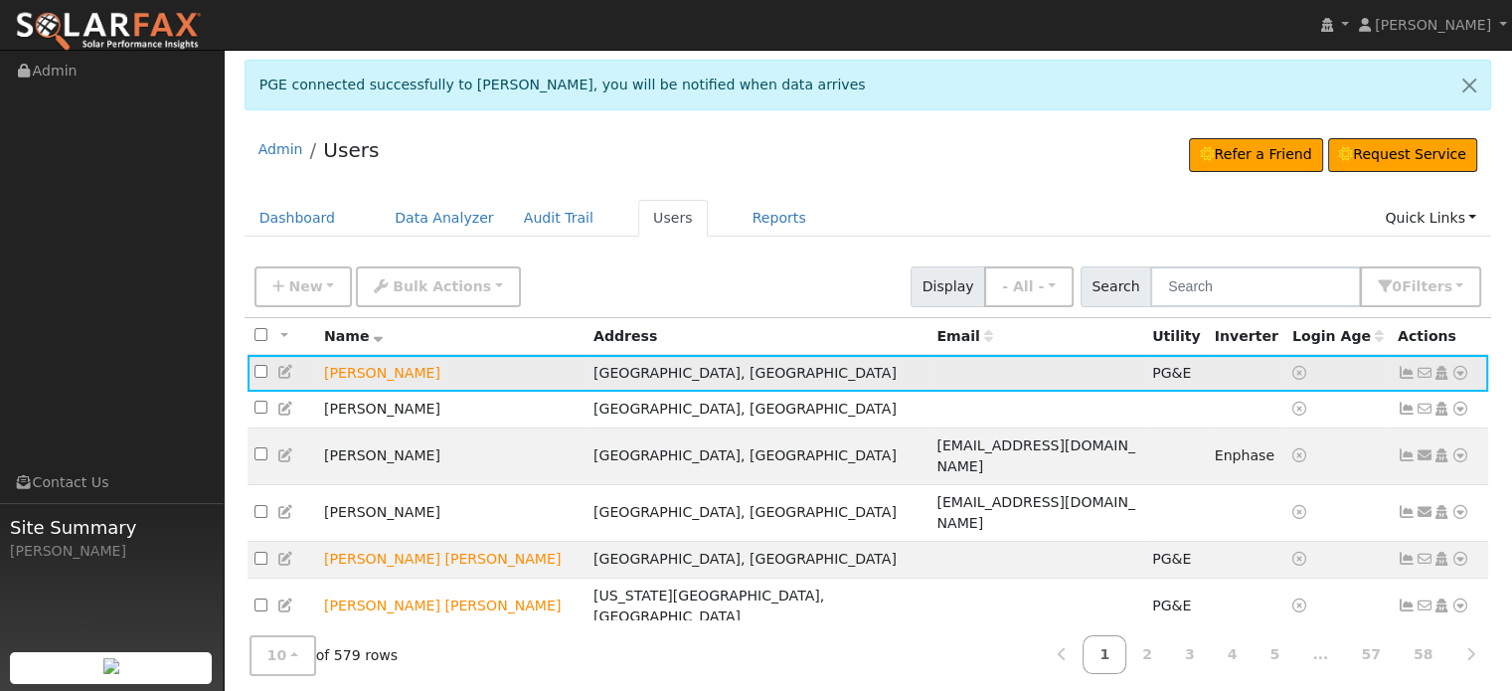
click at [1463, 369] on icon at bounding box center [1461, 373] width 18 height 14
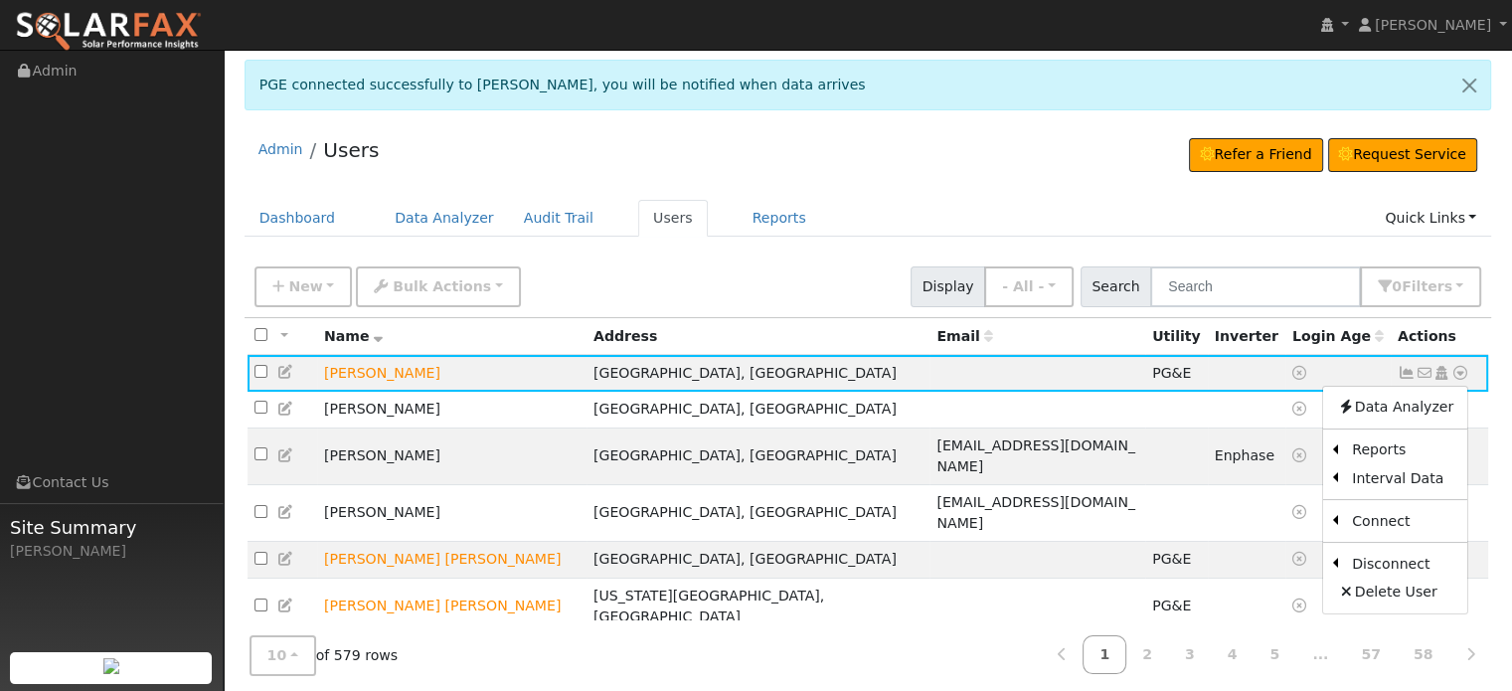
click at [1134, 191] on div "Admin Users Refer a Friend Request Service Refer a Friend" at bounding box center [868, 565] width 1269 height 883
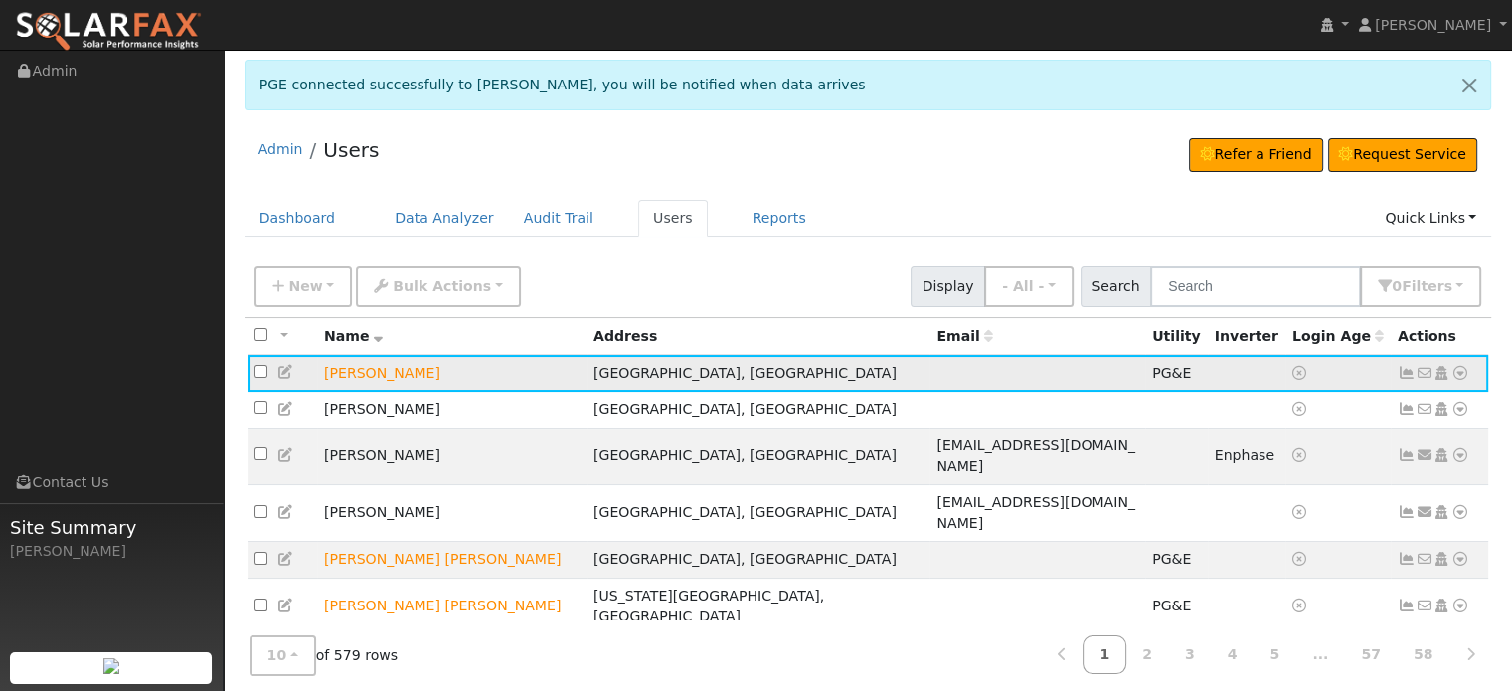
click at [1409, 367] on icon at bounding box center [1407, 373] width 18 height 14
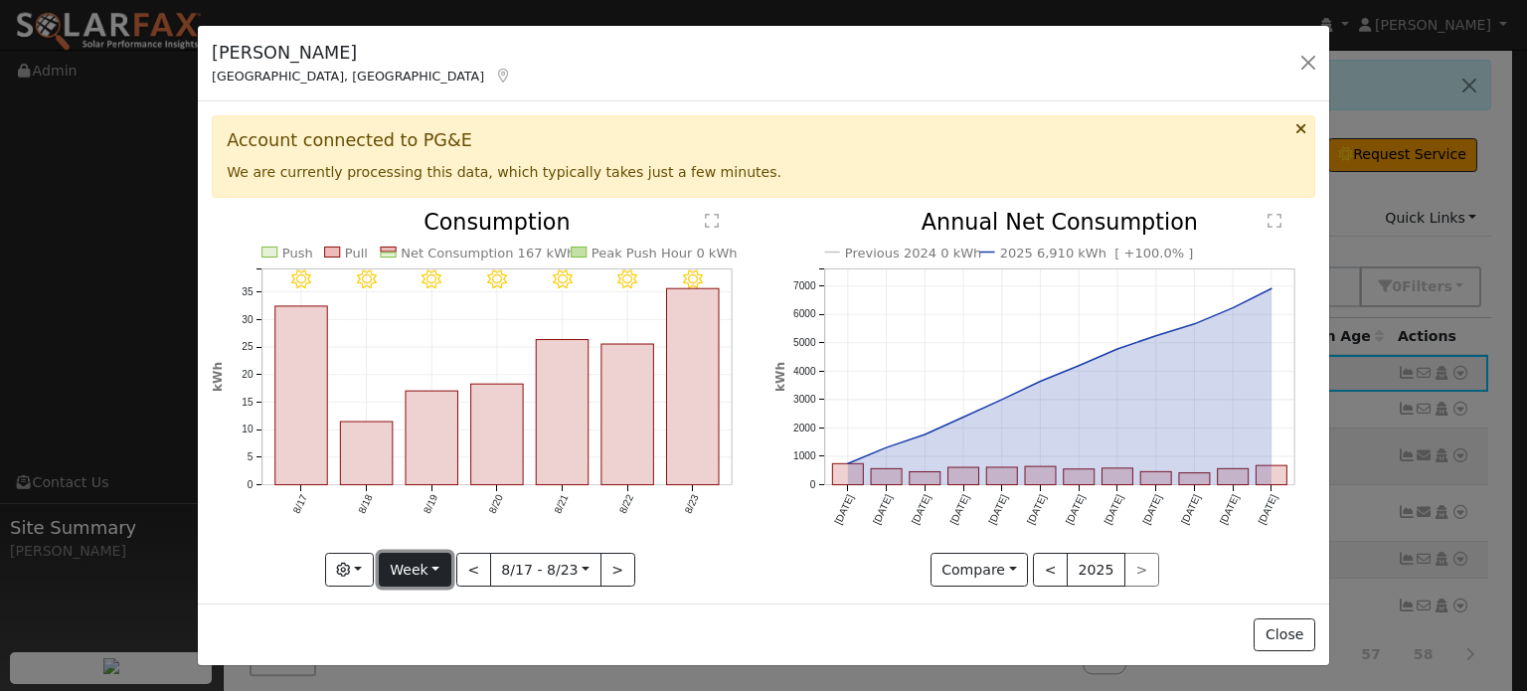
click at [433, 562] on button "Week" at bounding box center [415, 570] width 73 height 34
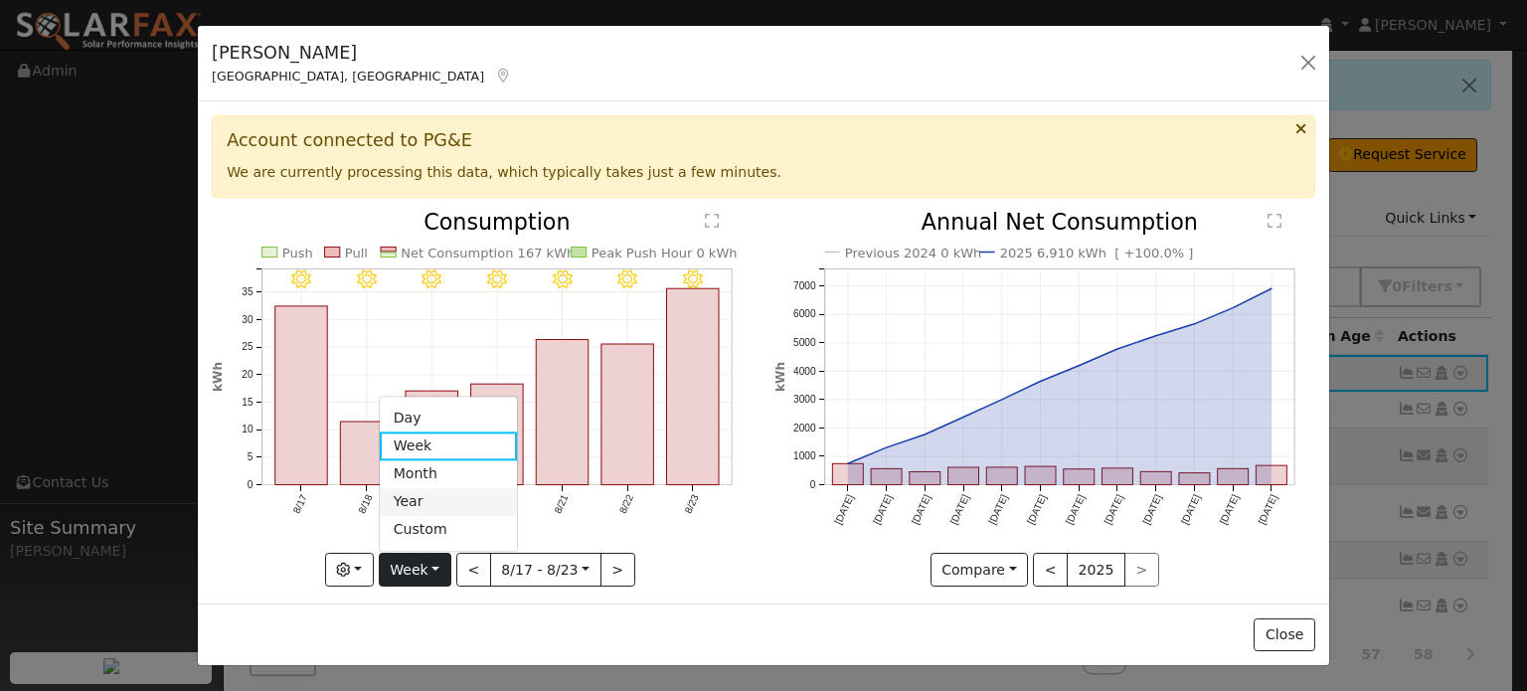
click at [412, 494] on link "Year" at bounding box center [449, 502] width 138 height 28
type input "[DATE]"
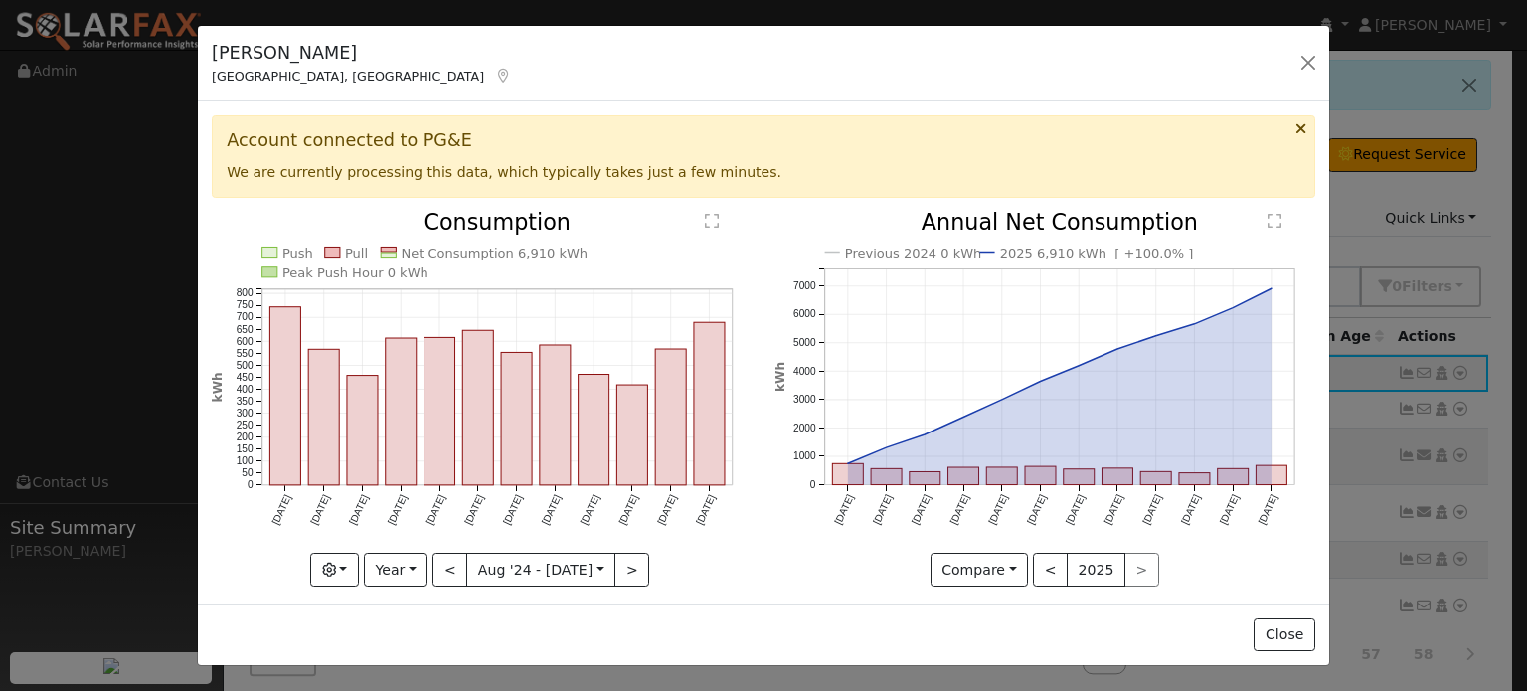
click at [1498, 134] on div "[PERSON_NAME][GEOGRAPHIC_DATA], [GEOGRAPHIC_DATA] Default Account Default Accou…" at bounding box center [763, 345] width 1527 height 691
click at [1303, 63] on button "button" at bounding box center [1309, 63] width 28 height 28
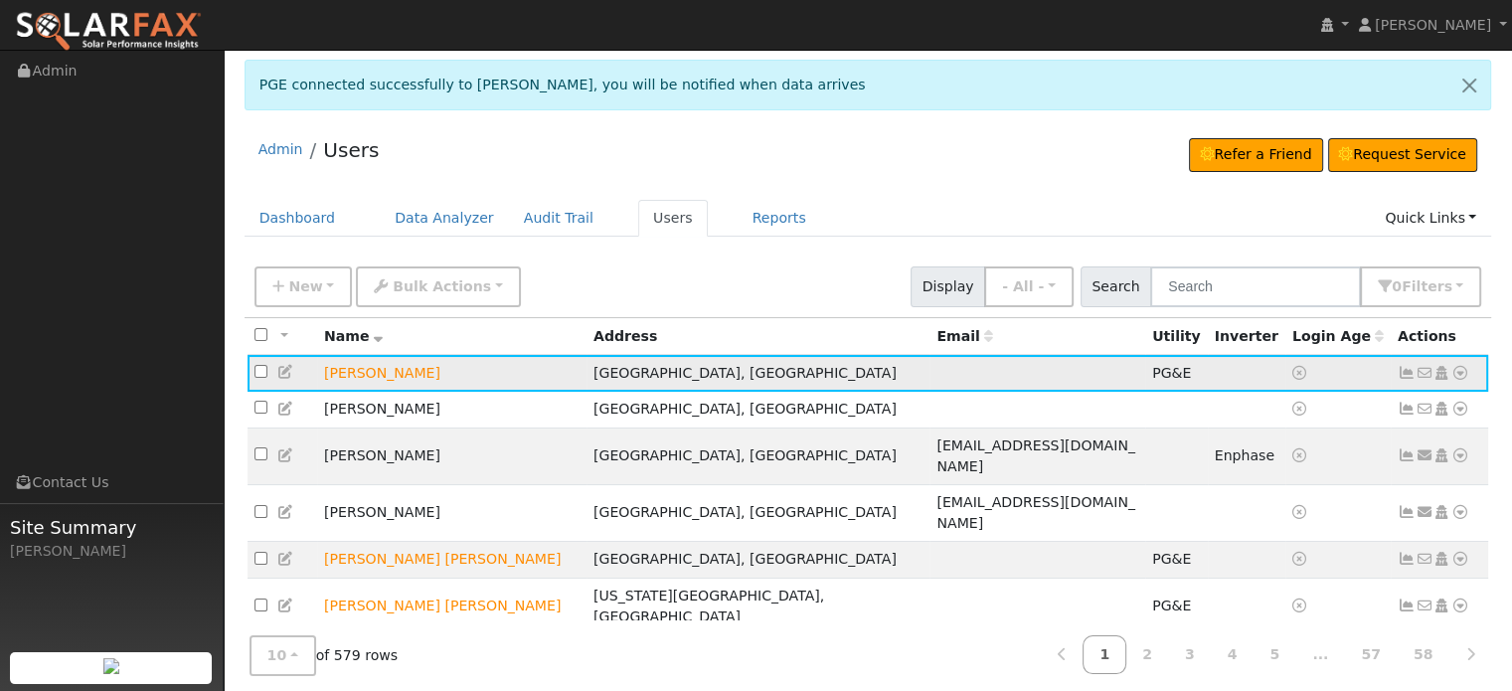
click at [1460, 367] on icon at bounding box center [1461, 373] width 18 height 14
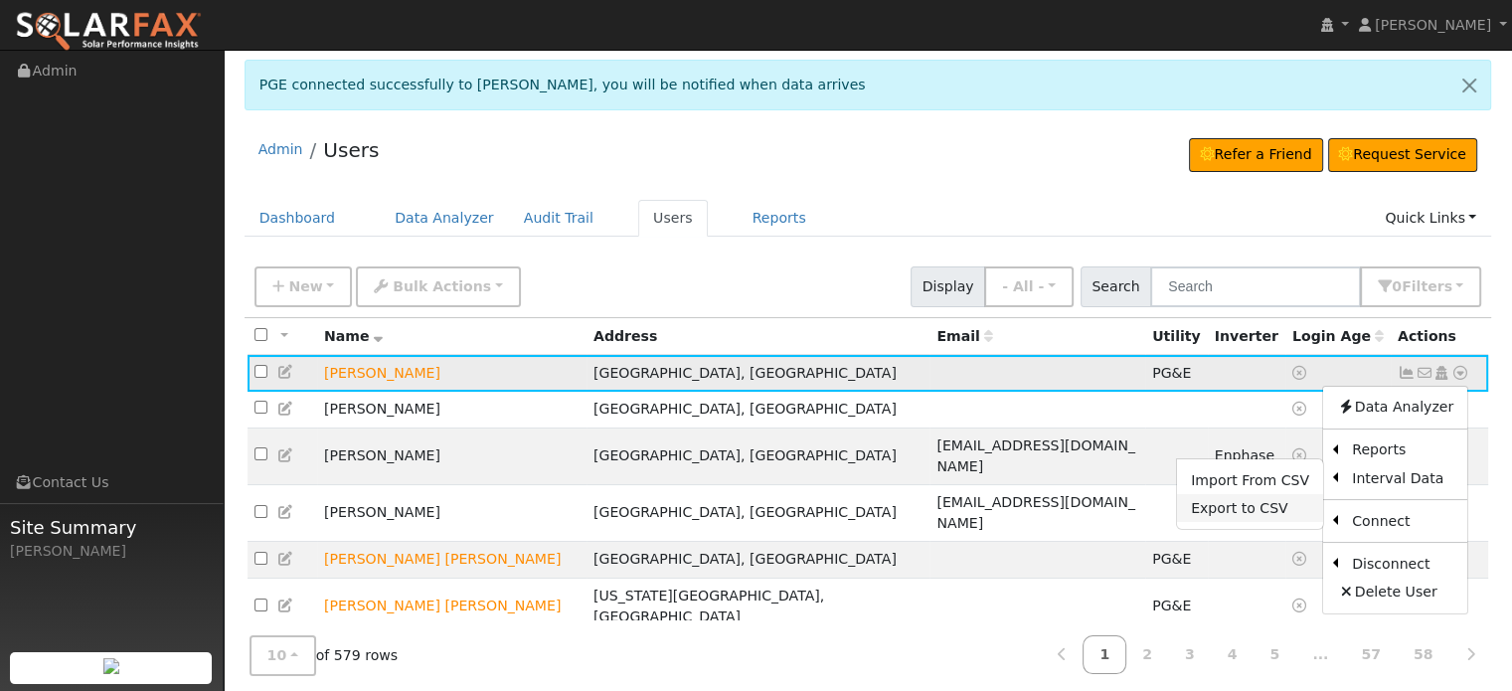
click at [1231, 515] on link "Export to CSV" at bounding box center [1250, 508] width 146 height 28
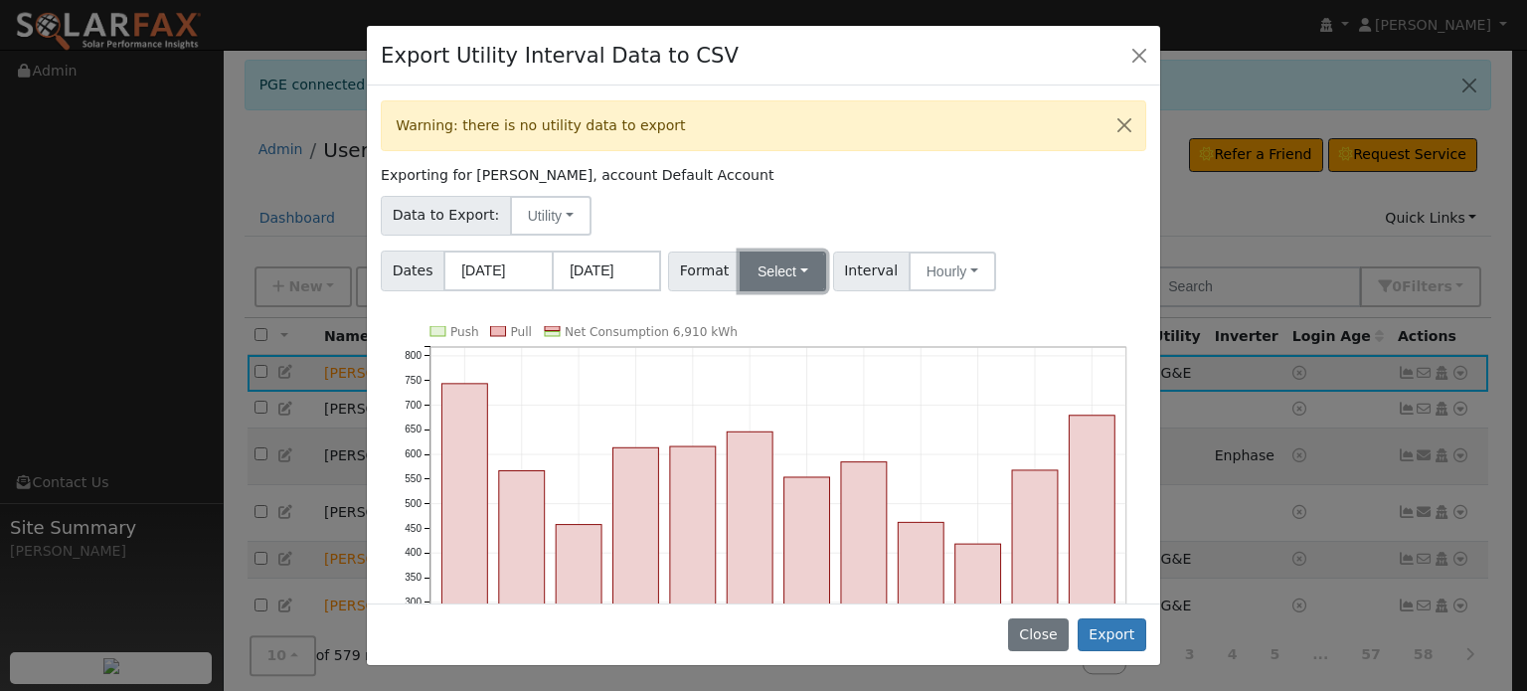
click at [794, 267] on button "Select" at bounding box center [783, 272] width 87 height 40
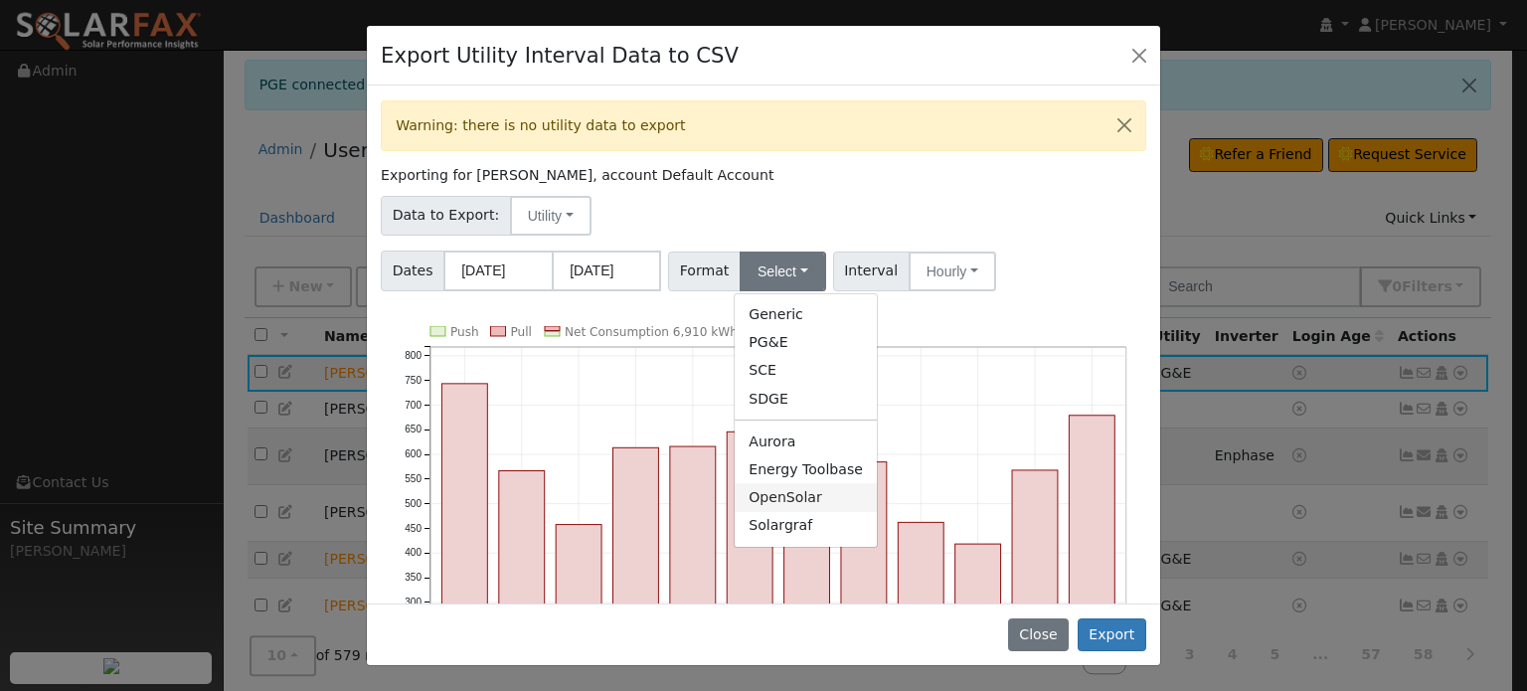
click at [773, 504] on link "OpenSolar" at bounding box center [806, 497] width 142 height 28
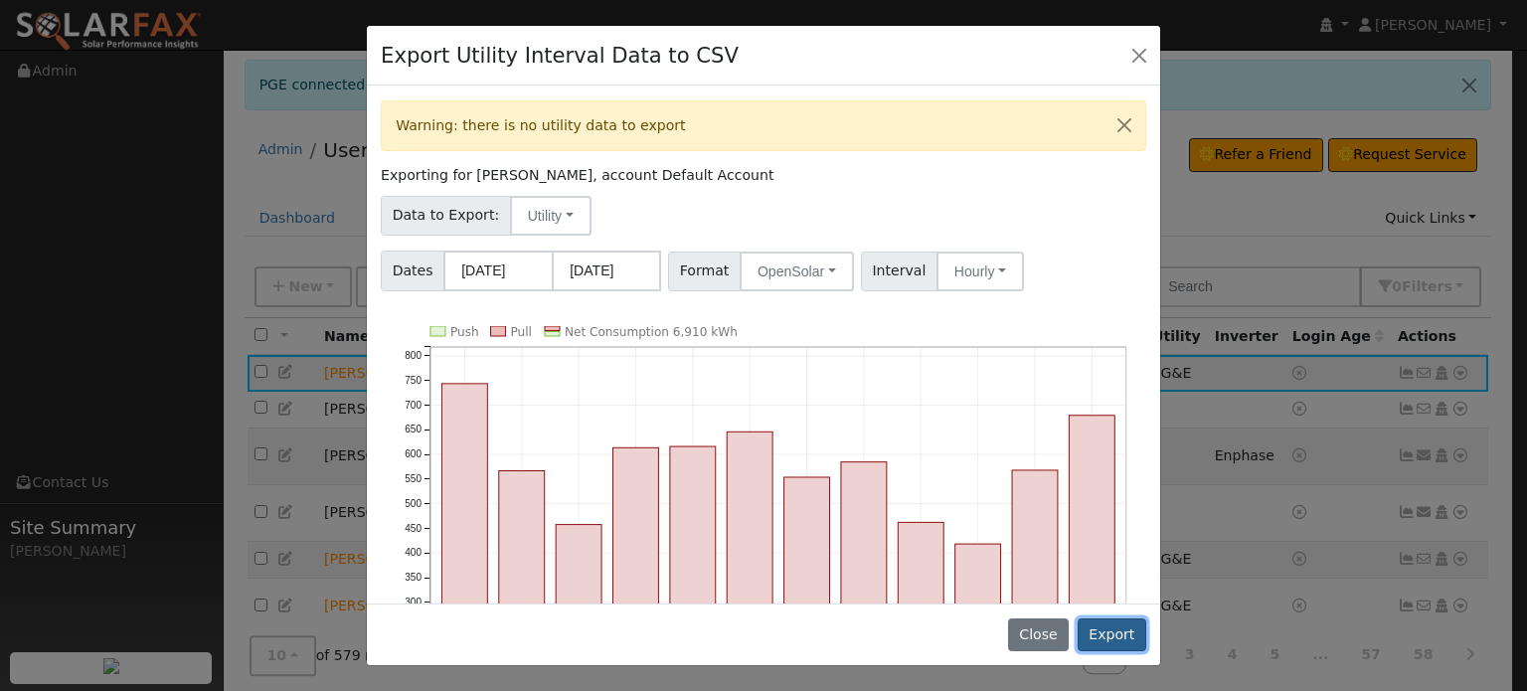
click at [1114, 631] on button "Export" at bounding box center [1112, 635] width 69 height 34
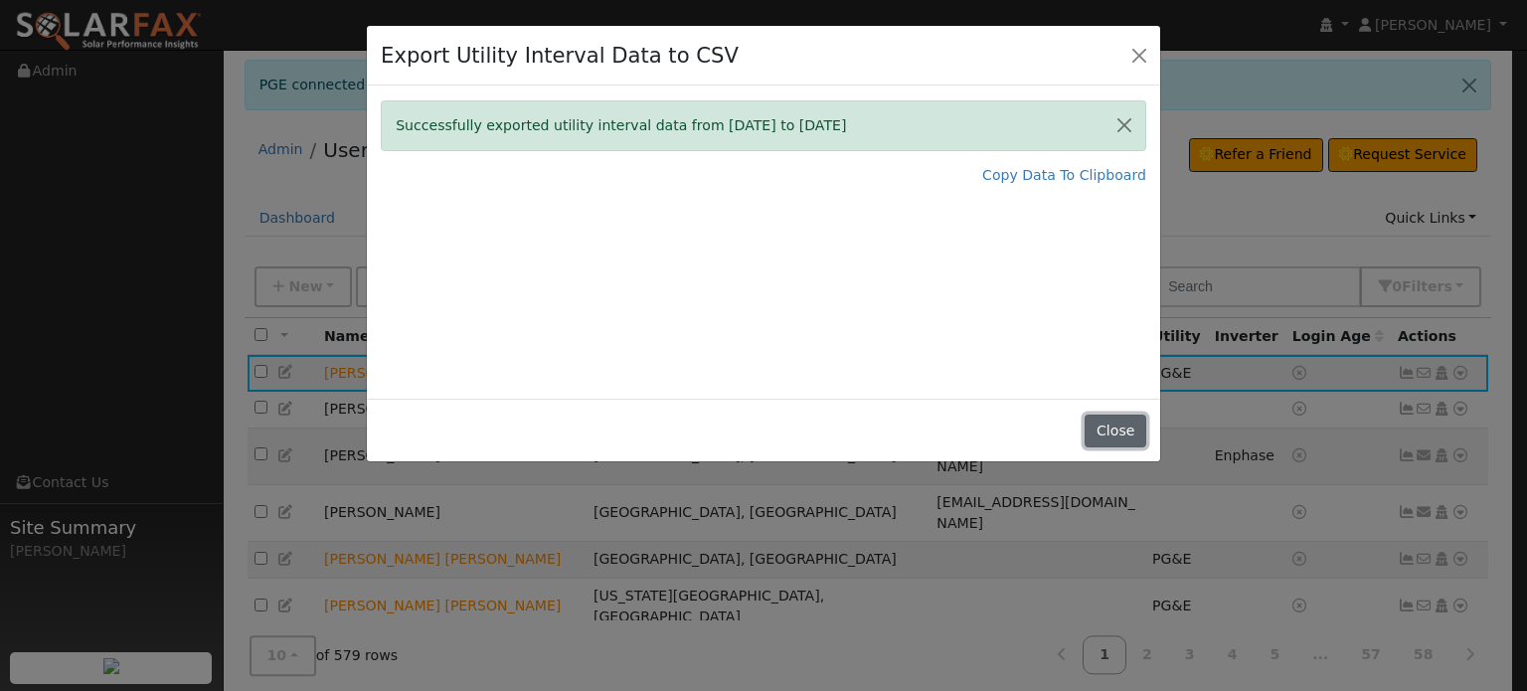
click at [1125, 429] on button "Close" at bounding box center [1115, 432] width 61 height 34
